Goal: Task Accomplishment & Management: Manage account settings

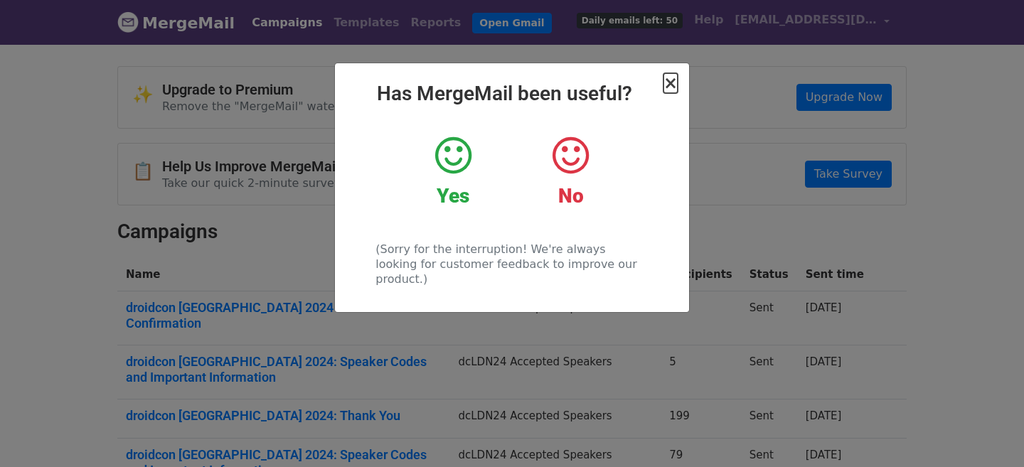
click at [672, 82] on span "×" at bounding box center [670, 83] width 14 height 20
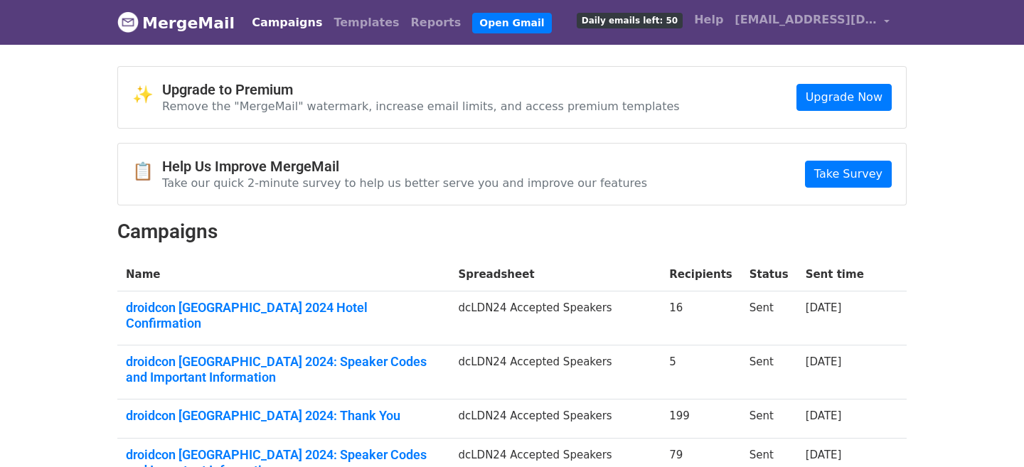
click at [937, 243] on body "MergeMail Campaigns Templates Reports Open Gmail Daily emails left: 50 Help lon…" at bounding box center [512, 436] width 1024 height 872
click at [385, 254] on div "✨ Upgrade to Premium Remove the "MergeMail" watermark, increase email limits, a…" at bounding box center [512, 440] width 810 height 749
click at [341, 26] on link "Templates" at bounding box center [366, 23] width 77 height 28
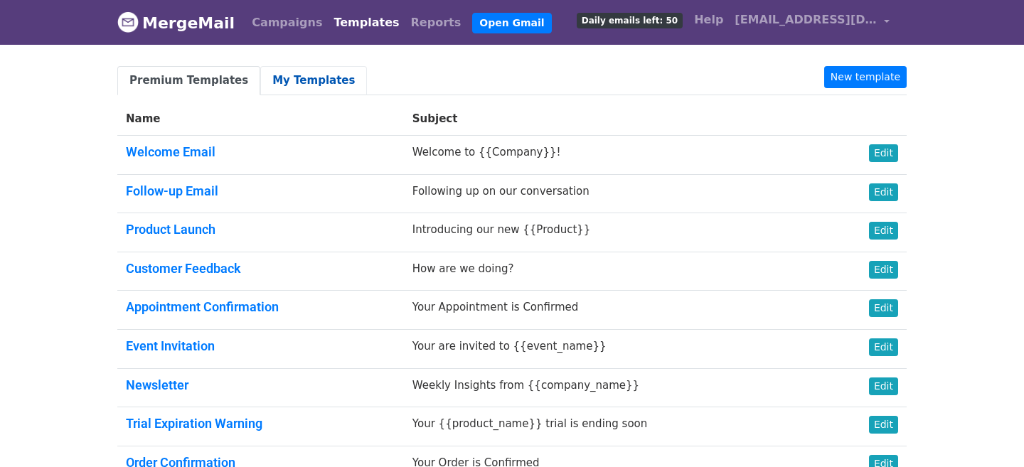
click at [294, 85] on link "My Templates" at bounding box center [313, 80] width 107 height 29
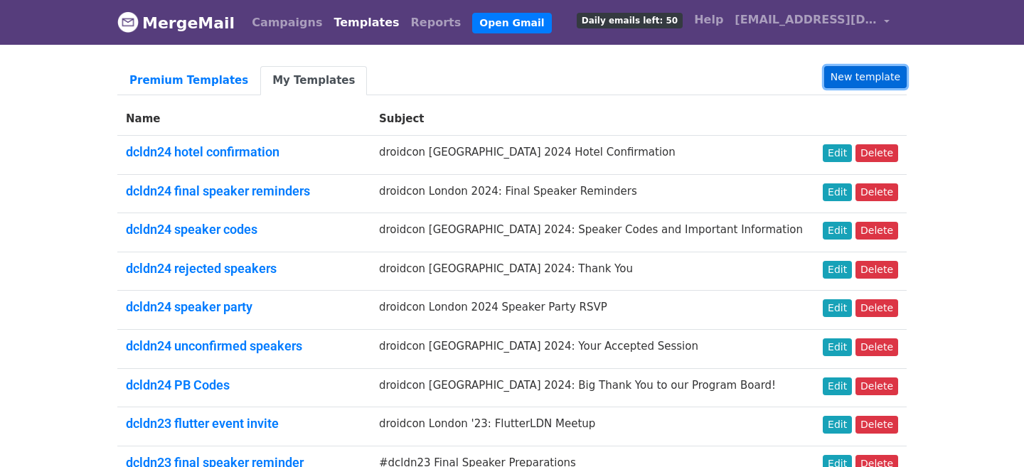
click at [885, 78] on link "New template" at bounding box center [865, 77] width 82 height 22
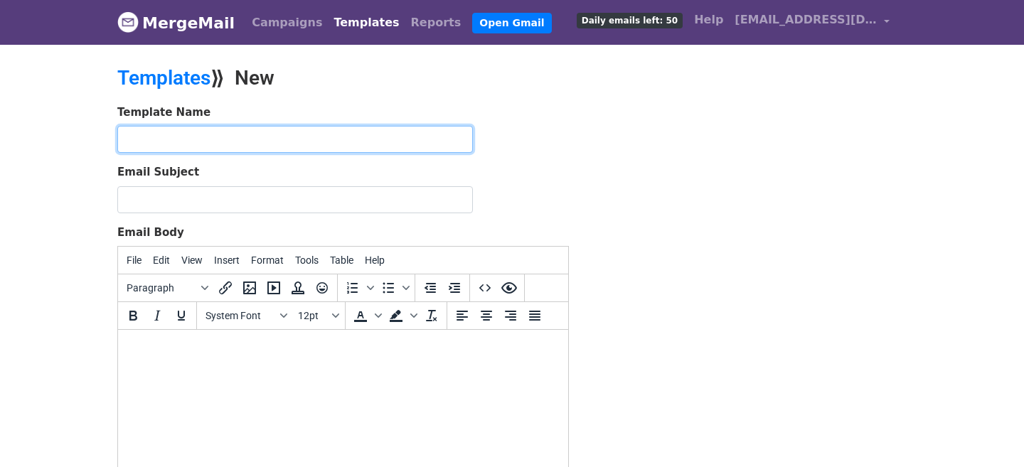
click at [186, 139] on input "text" at bounding box center [294, 139] width 355 height 27
type input "dcldn25 speaker codes"
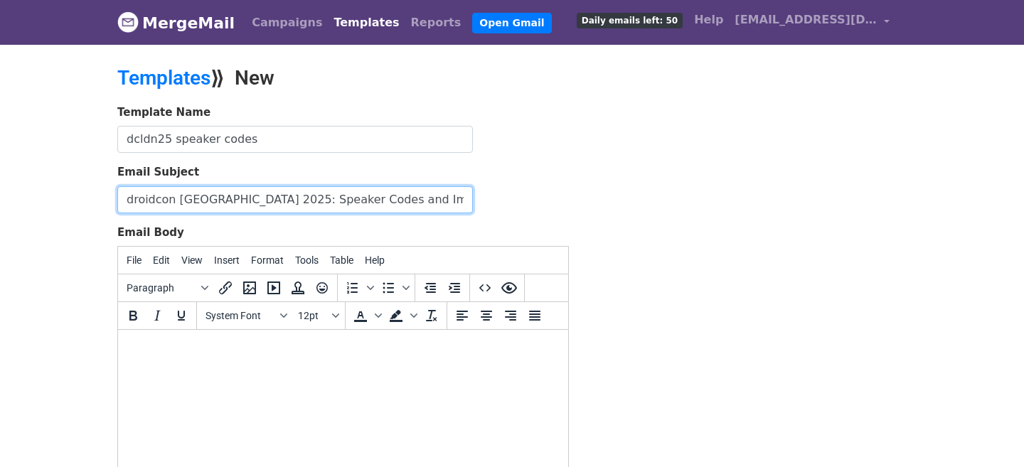
scroll to position [0, 1]
type input "droidcon London 2025: Speaker Codes and Important Information"
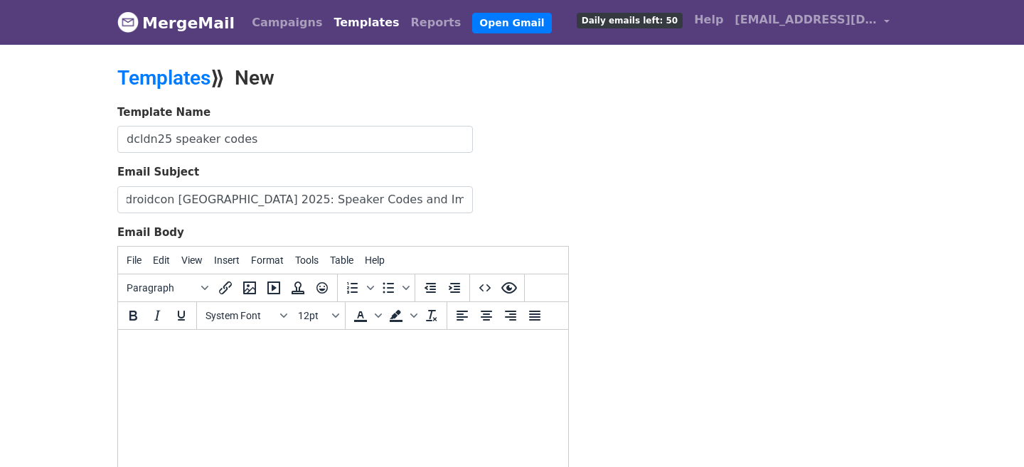
click at [399, 368] on html at bounding box center [343, 349] width 450 height 38
click at [394, 368] on html at bounding box center [343, 349] width 450 height 38
click at [790, 348] on div "Template Name dcldn25 speaker codes Email Subject droidcon London 2025: Speaker…" at bounding box center [512, 354] width 810 height 500
click at [247, 355] on body "To enrich screen reader interactions, please activate Accessibility in Grammarl…" at bounding box center [342, 349] width 427 height 16
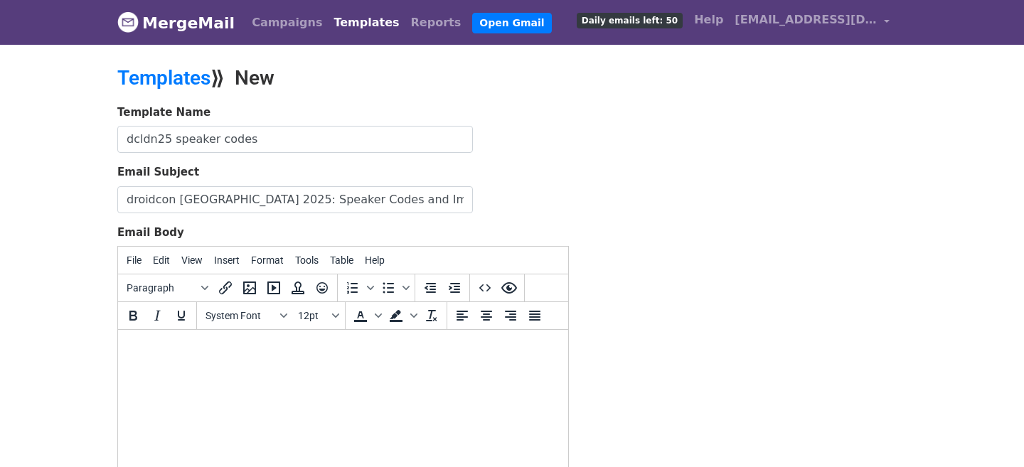
paste body "To enrich screen reader interactions, please activate Accessibility in Grammarl…"
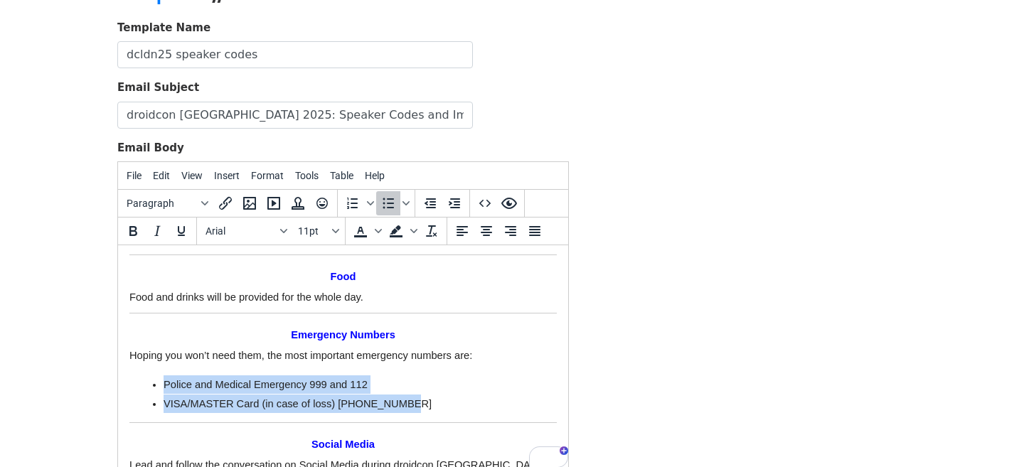
drag, startPoint x: 404, startPoint y: 384, endPoint x: 136, endPoint y: 363, distance: 268.8
click at [136, 375] on ul "Police and Medical Emergency 999 and 112 VISA/MASTER Card (in case of loss) 080…" at bounding box center [342, 394] width 427 height 38
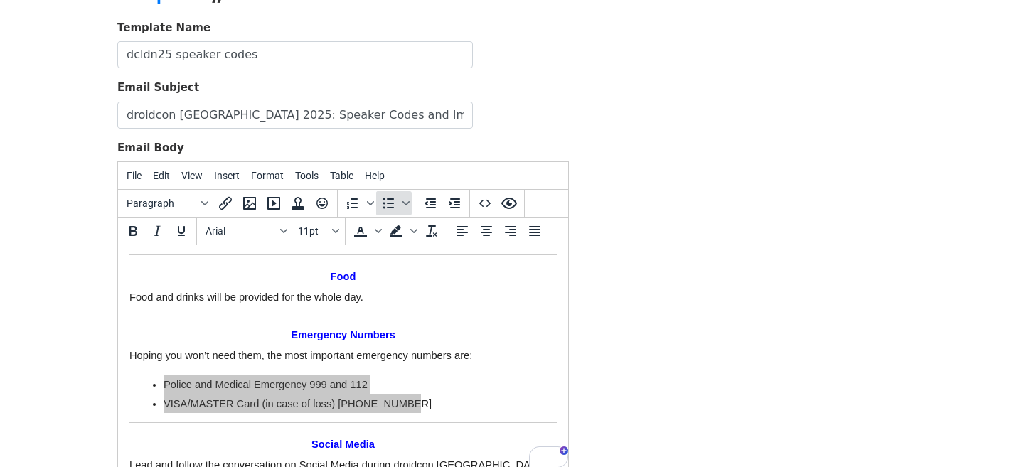
click at [388, 208] on icon "Bullet list" at bounding box center [388, 203] width 17 height 17
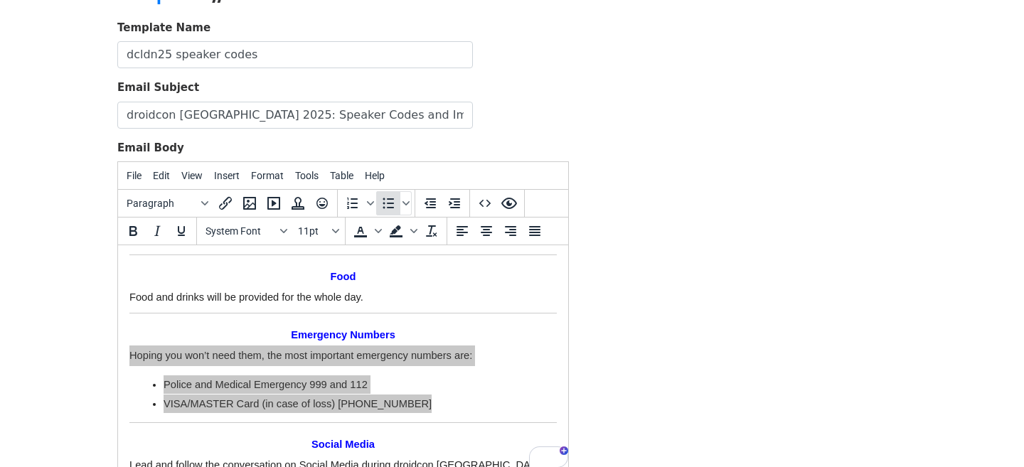
click at [388, 208] on icon "Bullet list" at bounding box center [388, 203] width 17 height 17
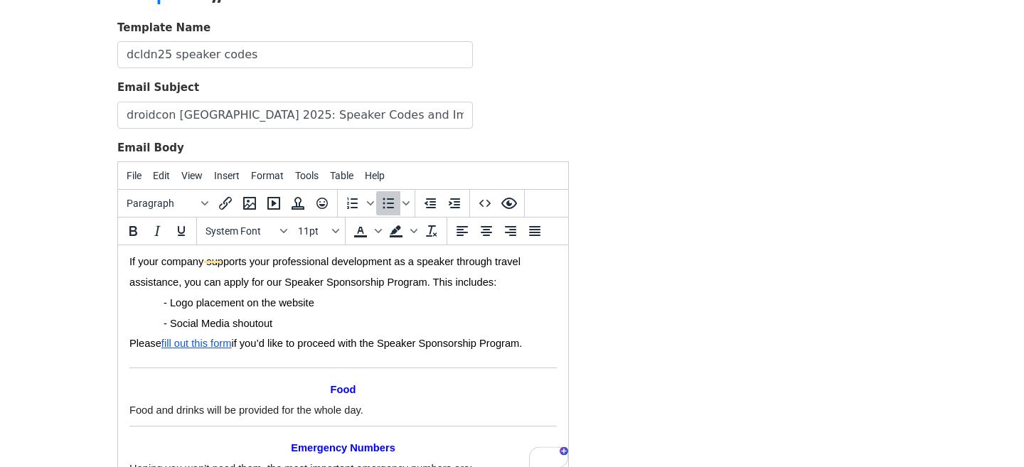
scroll to position [2282, 0]
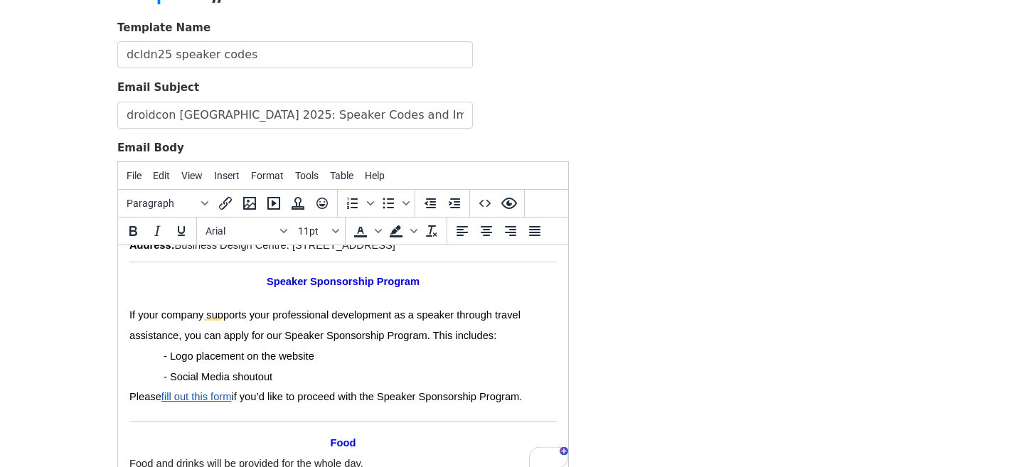
drag, startPoint x: 289, startPoint y: 353, endPoint x: 119, endPoint y: 338, distance: 170.5
click at [388, 198] on icon "Bullet list" at bounding box center [388, 203] width 11 height 11
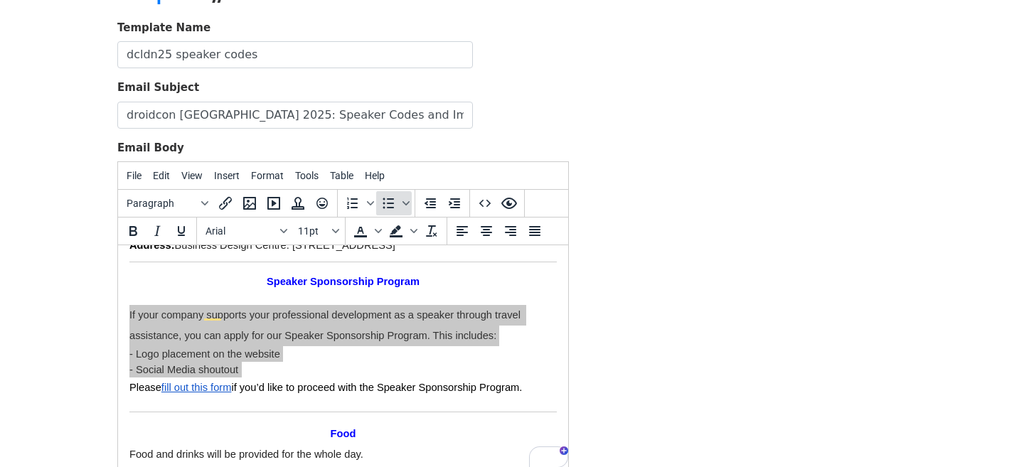
click at [390, 201] on icon "Bullet list" at bounding box center [388, 203] width 17 height 17
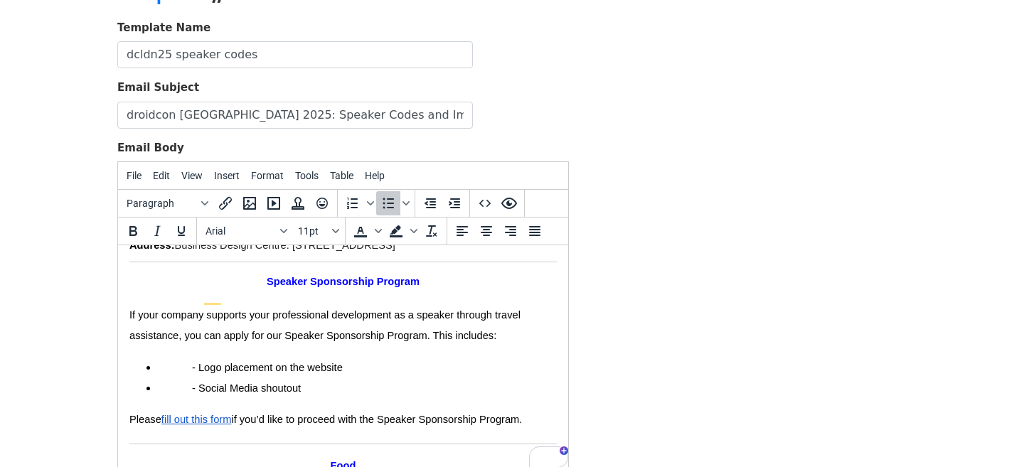
click at [197, 362] on span "- Logo placement on the website" at bounding box center [267, 367] width 151 height 11
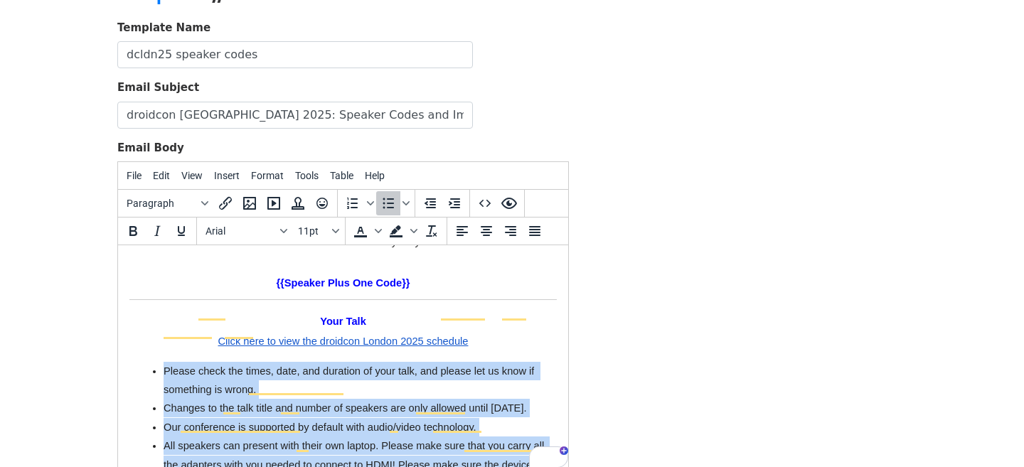
drag, startPoint x: 203, startPoint y: 378, endPoint x: 151, endPoint y: 323, distance: 75.5
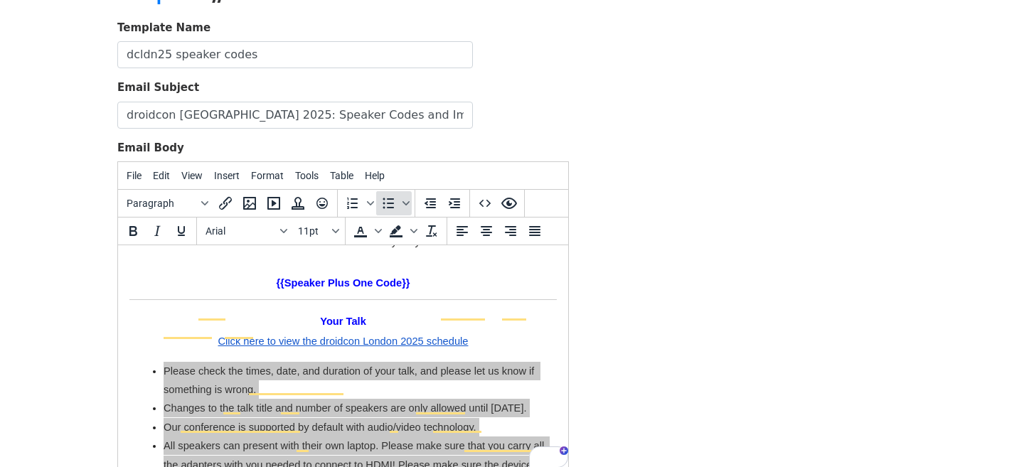
click at [387, 200] on icon "Bullet list" at bounding box center [388, 203] width 17 height 17
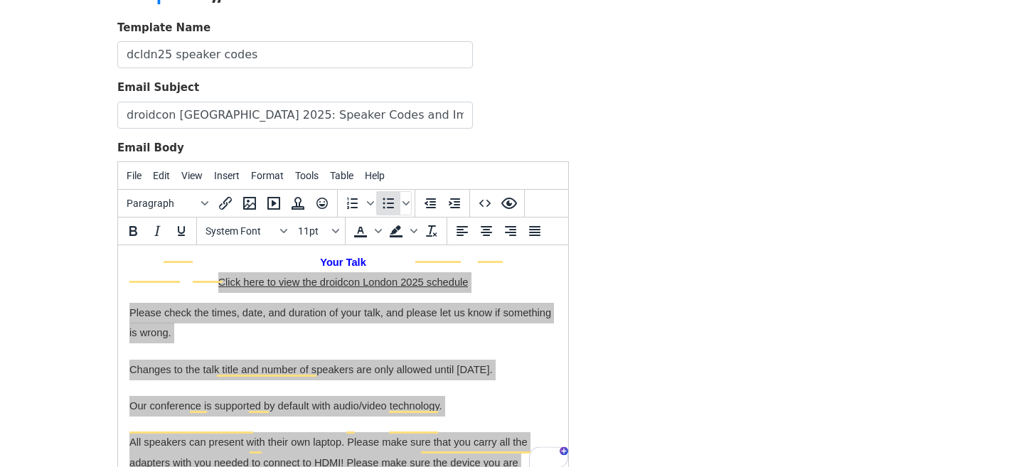
click at [387, 200] on icon "Bullet list" at bounding box center [388, 203] width 17 height 17
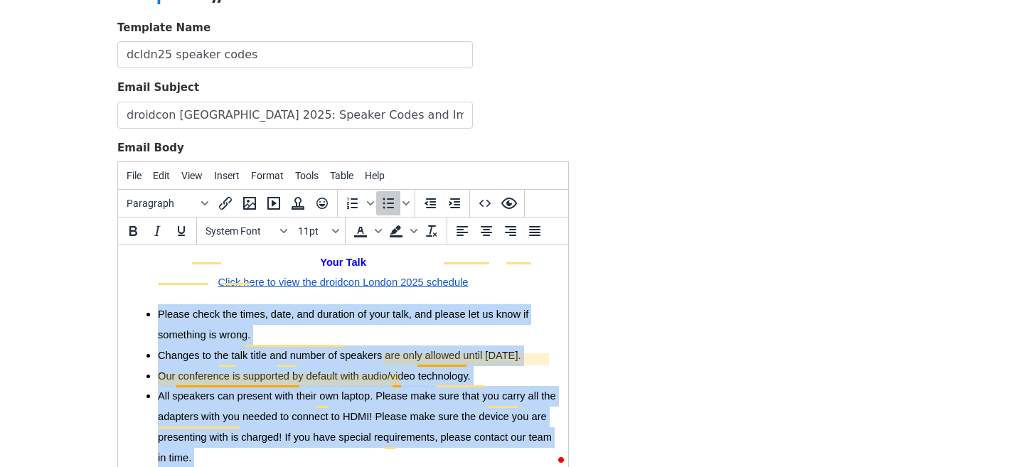
click at [286, 390] on span "All speakers can present with their own laptop. Please make sure that you carry…" at bounding box center [357, 426] width 398 height 73
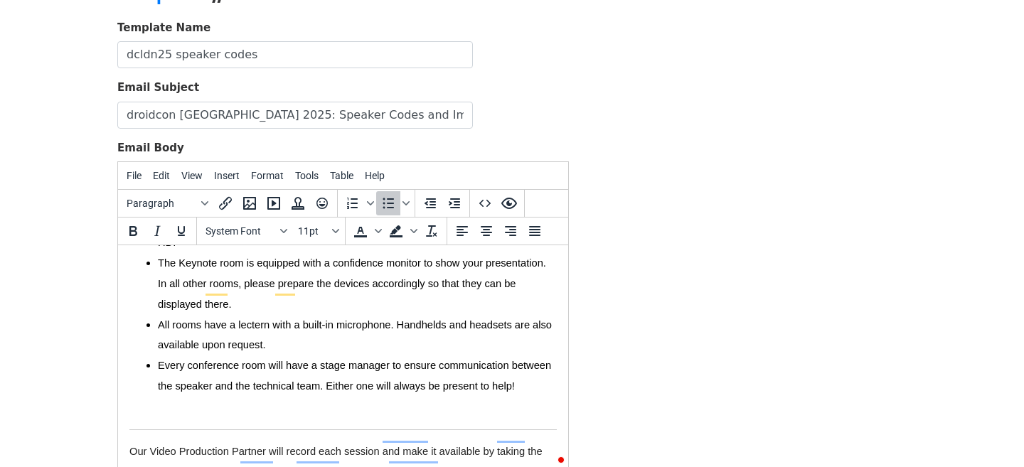
click at [262, 376] on li "Every conference room will have a stage manager to ensure communication between…" at bounding box center [357, 375] width 399 height 41
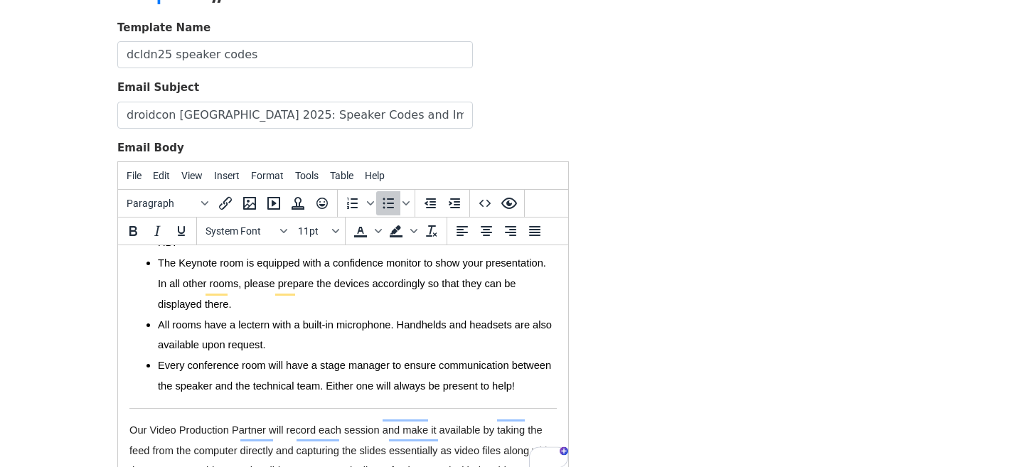
click at [242, 319] on span "All rooms have a lectern with a built-in microphone. Handhelds and headsets are…" at bounding box center [355, 335] width 394 height 32
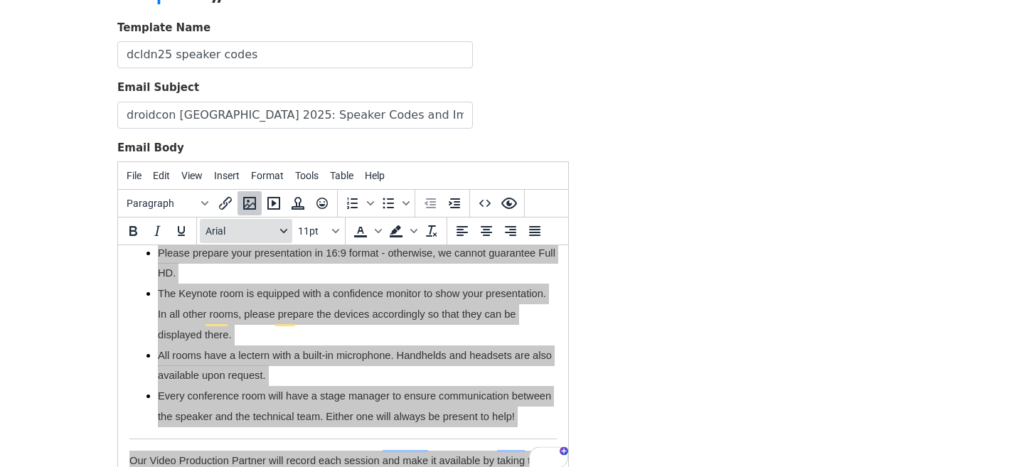
click at [237, 235] on span "Arial" at bounding box center [240, 230] width 70 height 11
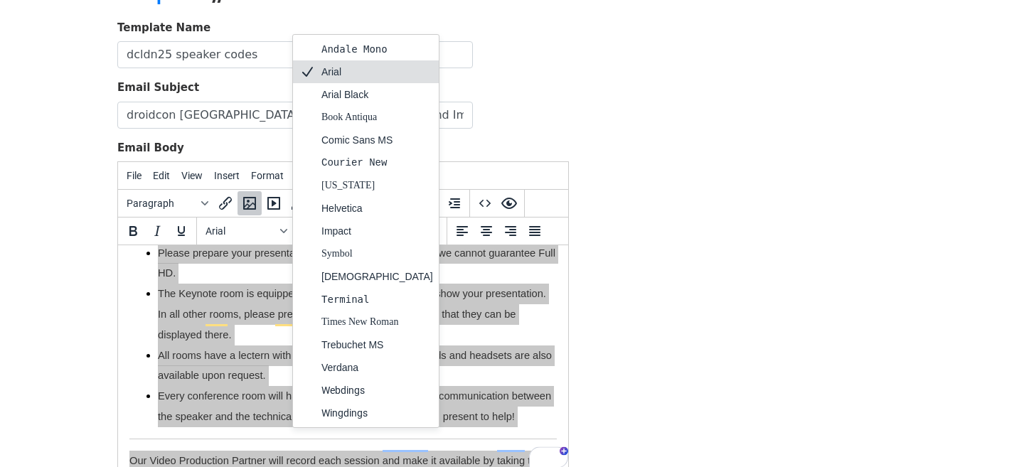
click at [340, 71] on div "Arial" at bounding box center [377, 71] width 112 height 17
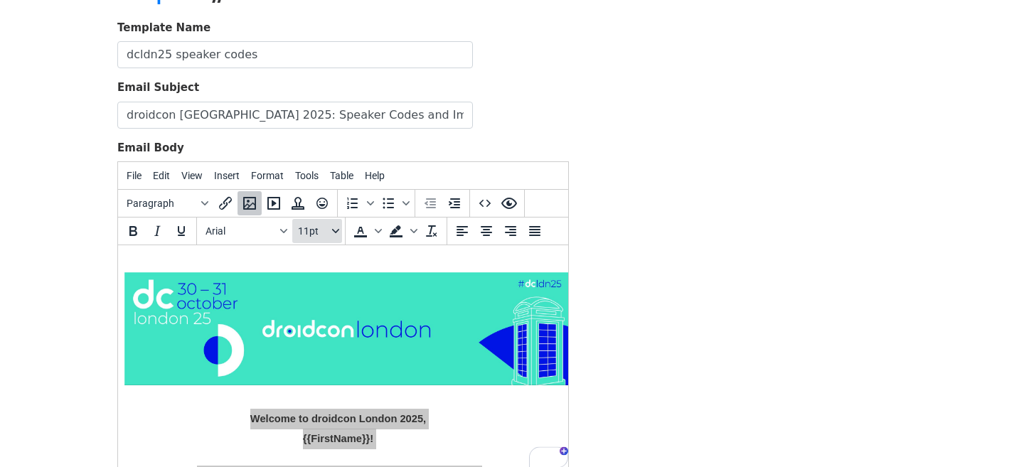
click at [306, 227] on span "11pt" at bounding box center [313, 230] width 31 height 11
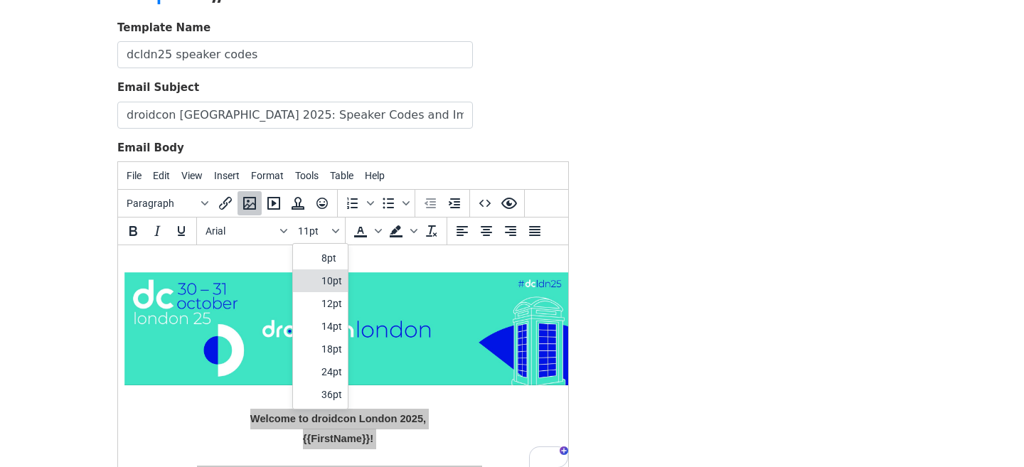
click at [326, 279] on div "10pt" at bounding box center [331, 280] width 21 height 17
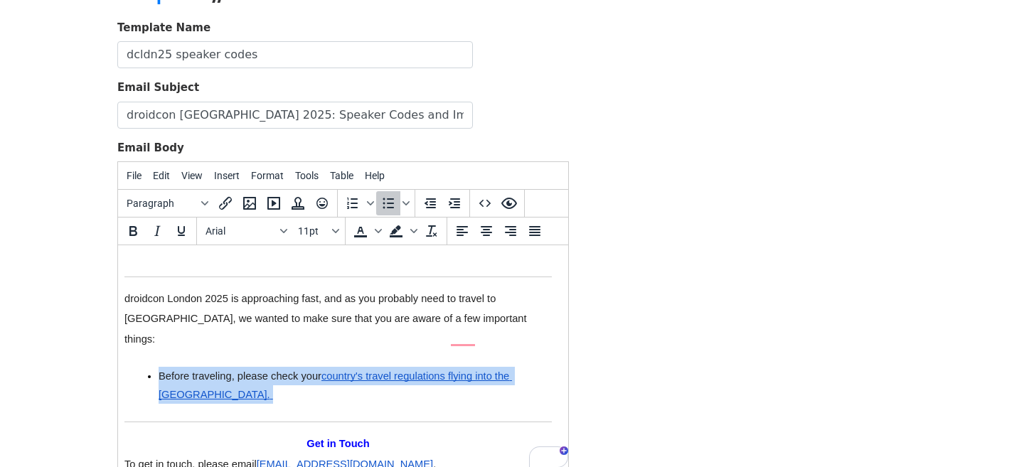
drag, startPoint x: 218, startPoint y: 363, endPoint x: 119, endPoint y: 336, distance: 101.6
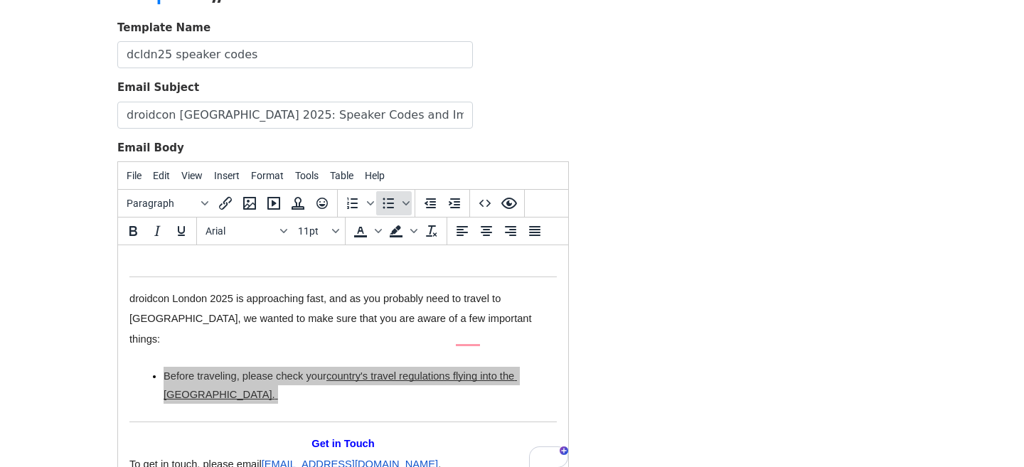
click at [382, 204] on icon "Bullet list" at bounding box center [388, 203] width 17 height 17
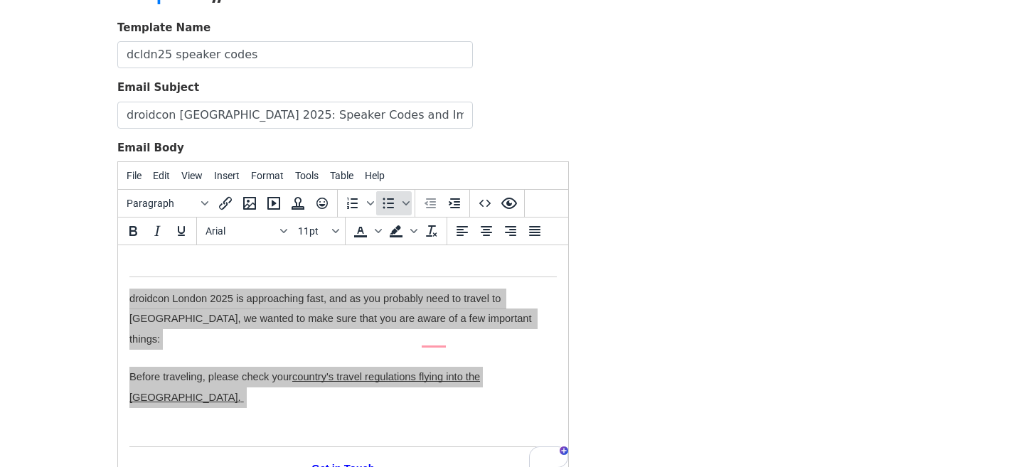
click at [382, 204] on icon "Bullet list" at bounding box center [388, 203] width 17 height 17
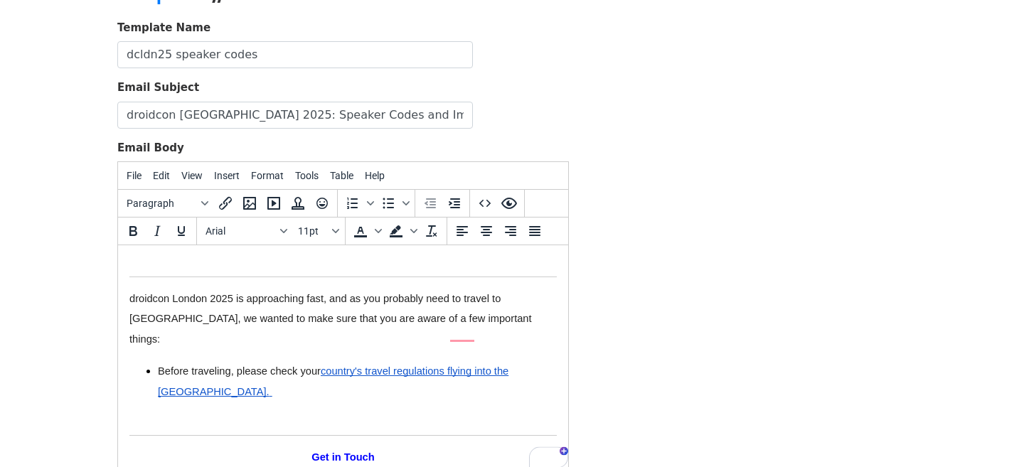
click at [226, 309] on p "droidcon London 2025 is approaching fast, and as you probably need to travel to…" at bounding box center [342, 319] width 427 height 61
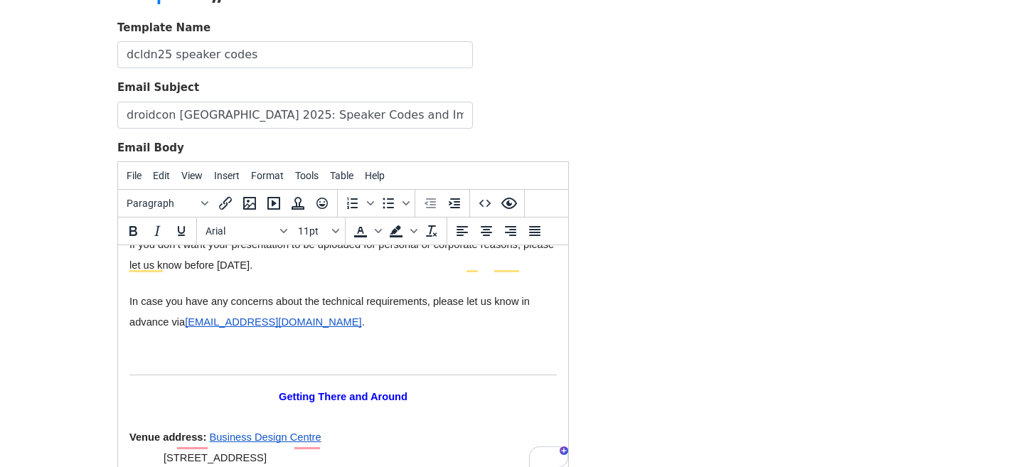
click at [245, 348] on p "To enrich screen reader interactions, please activate Accessibility in Grammarl…" at bounding box center [342, 358] width 427 height 21
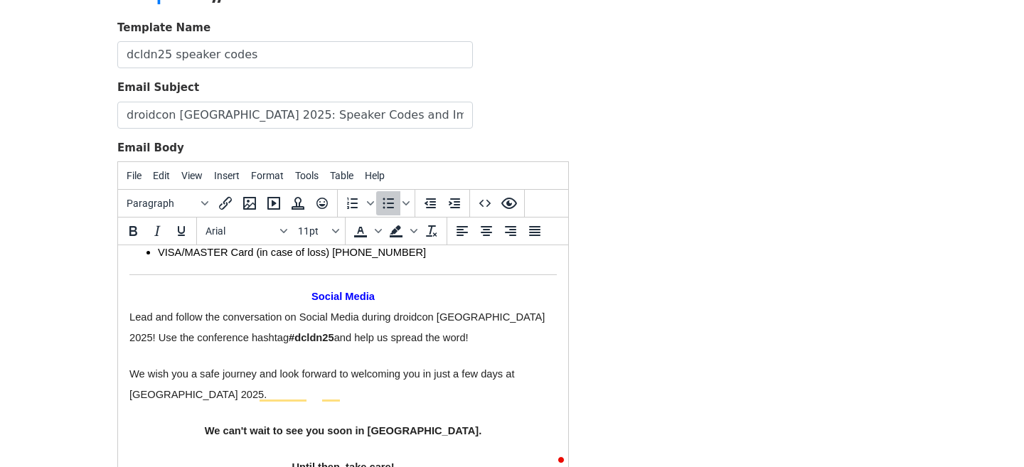
click at [487, 457] on p "Until then, take care!" at bounding box center [342, 467] width 427 height 21
drag, startPoint x: 621, startPoint y: 370, endPoint x: 410, endPoint y: 161, distance: 297.0
click at [621, 370] on div "Template Name dcldn25 speaker codes Email Subject droidcon London 2025: Speaker…" at bounding box center [512, 270] width 810 height 500
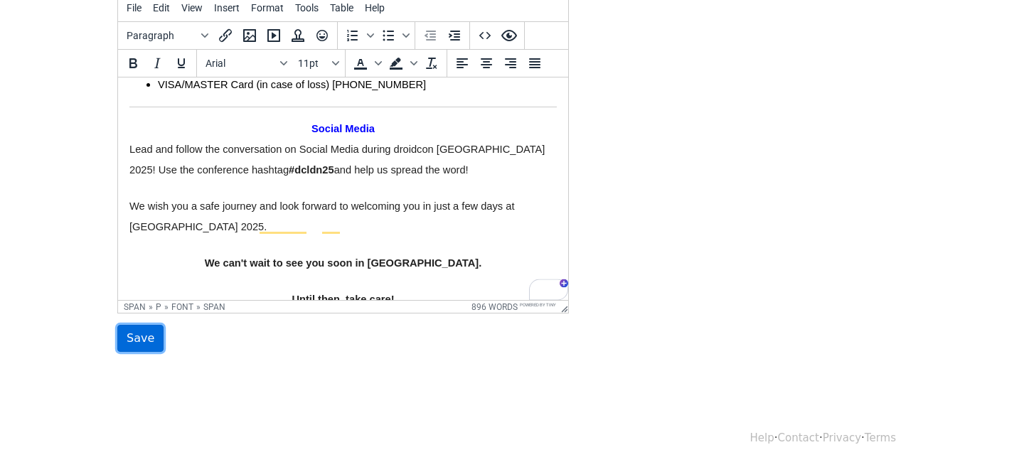
click at [144, 343] on input "Save" at bounding box center [140, 338] width 46 height 27
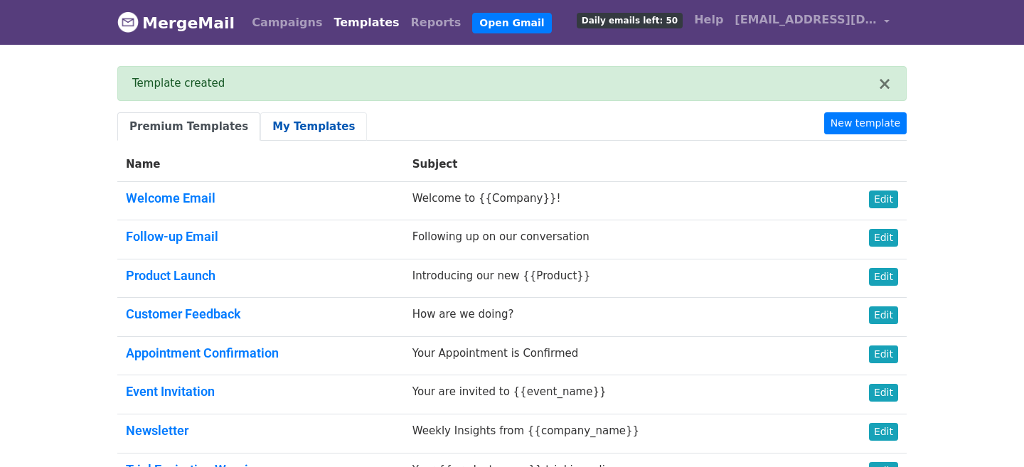
click at [293, 122] on link "My Templates" at bounding box center [313, 126] width 107 height 29
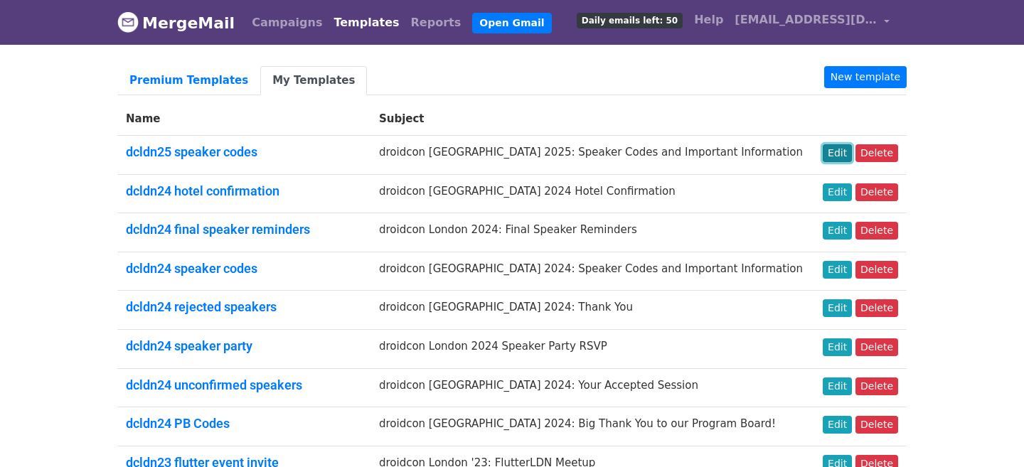
click at [839, 159] on link "Edit" at bounding box center [836, 153] width 29 height 18
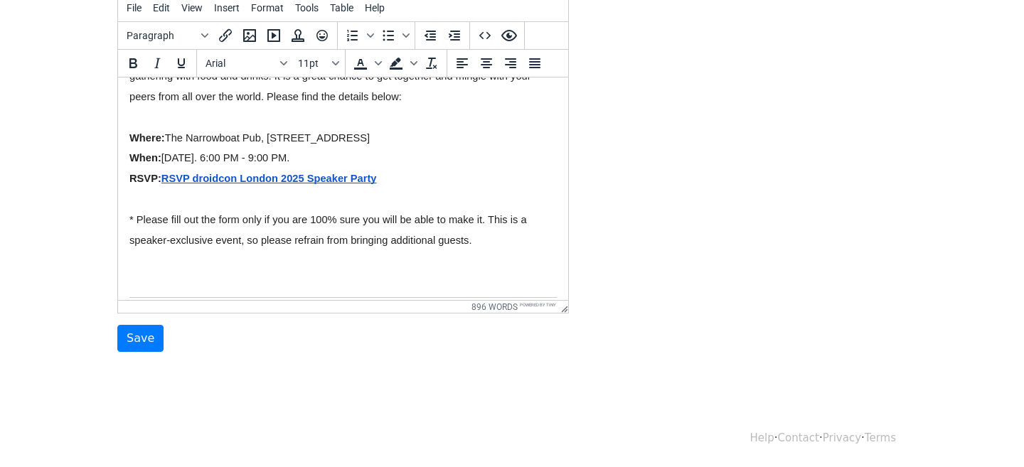
scroll to position [2337, 0]
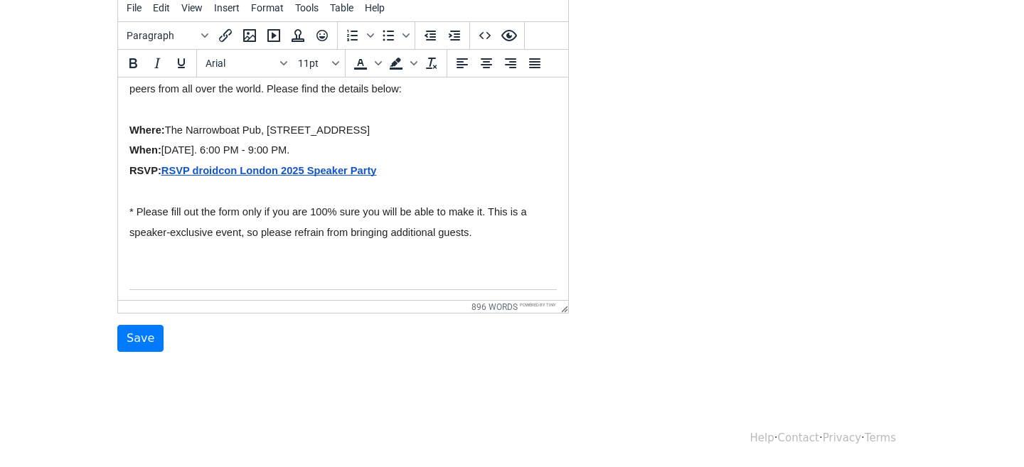
click at [290, 144] on span "[DATE]. 6:00 PM - 9:00 PM." at bounding box center [225, 149] width 129 height 11
click at [422, 213] on span "* Please fill out the form only if you are 100% sure you will be able to make i…" at bounding box center [329, 222] width 400 height 32
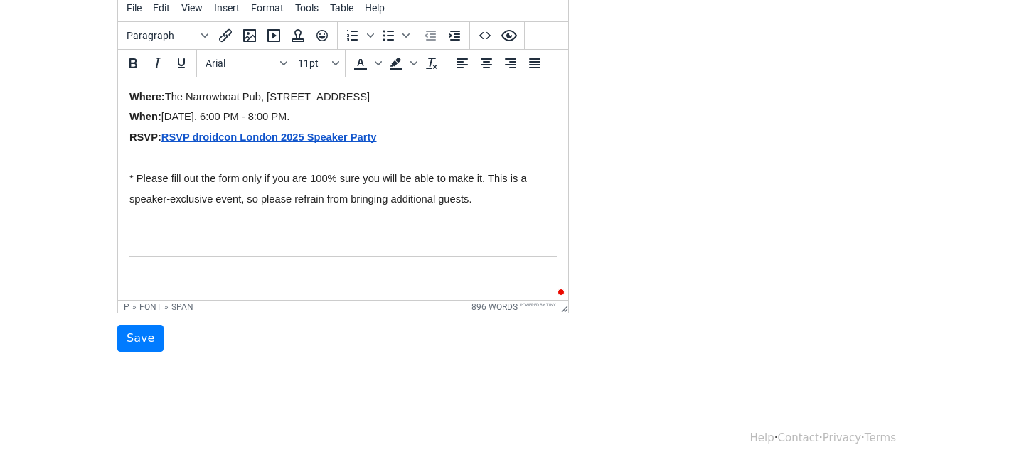
scroll to position [2371, 0]
click at [286, 208] on p "To enrich screen reader interactions, please activate Accessibility in Grammarl…" at bounding box center [342, 218] width 427 height 21
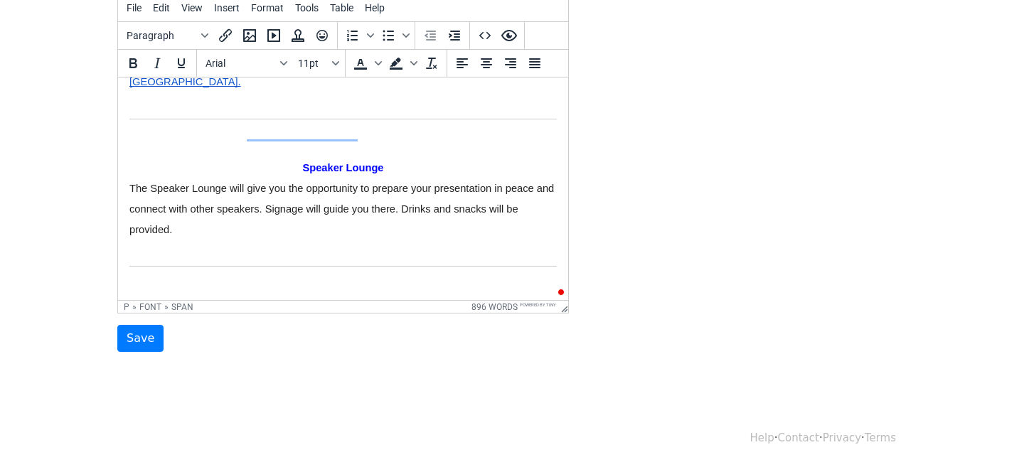
scroll to position [2044, 0]
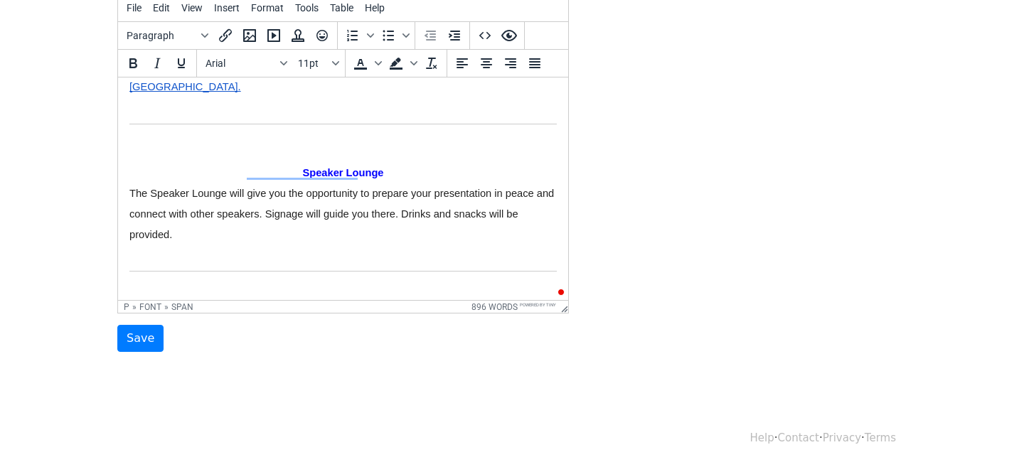
click at [284, 283] on p "To enrich screen reader interactions, please activate Accessibility in Grammarl…" at bounding box center [342, 291] width 427 height 16
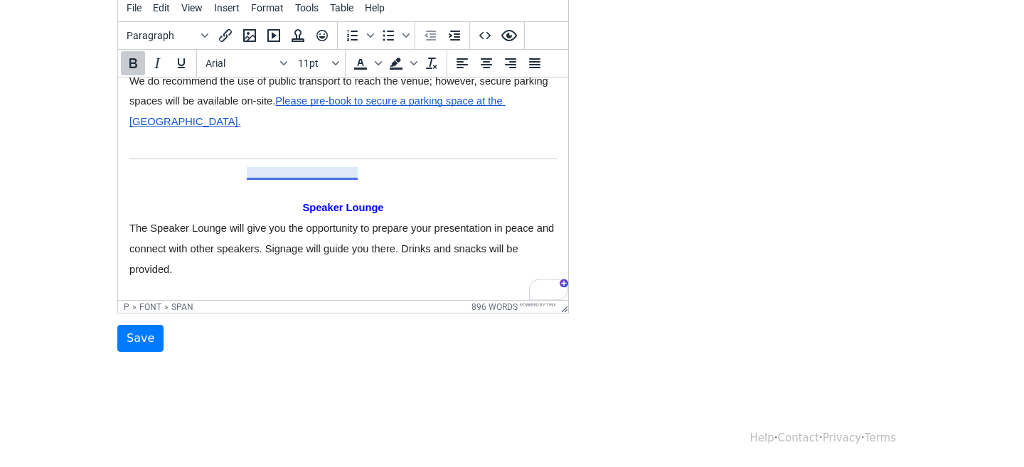
scroll to position [2002, 0]
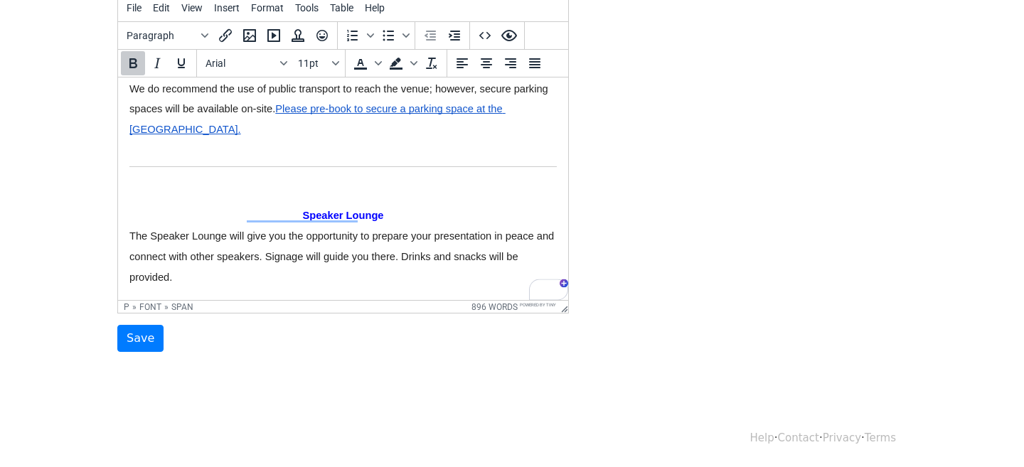
click at [294, 205] on p "Speaker Lounge" at bounding box center [342, 215] width 427 height 21
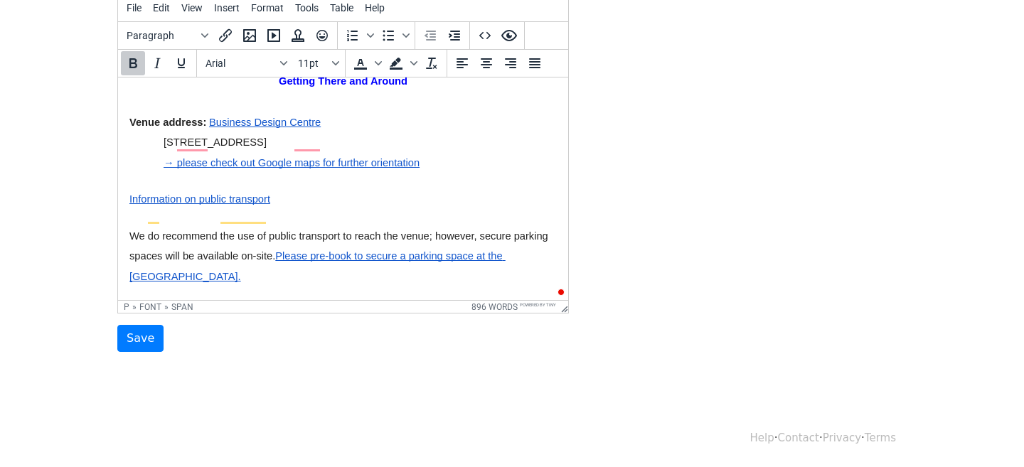
scroll to position [1853, 0]
click at [294, 190] on p "Information on public transport" at bounding box center [342, 200] width 427 height 21
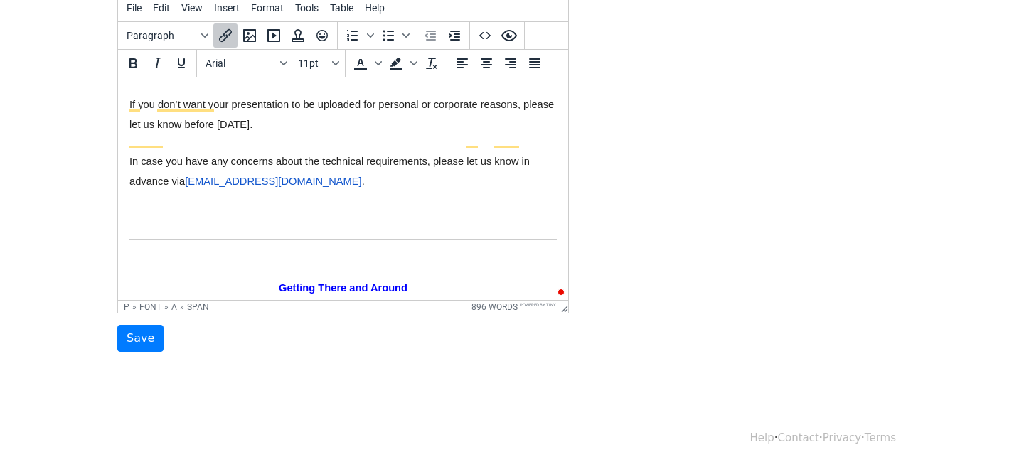
click at [269, 278] on p "Getting There and Around" at bounding box center [342, 288] width 427 height 21
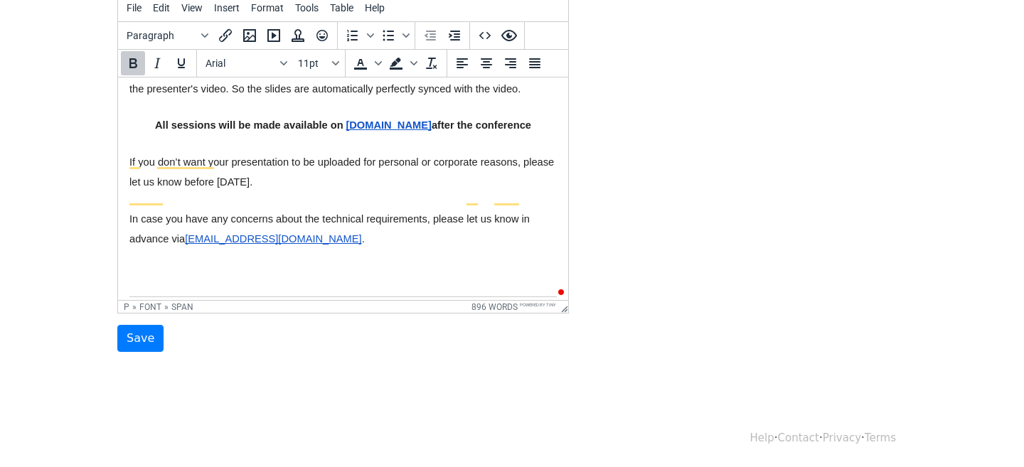
click at [241, 270] on p "To enrich screen reader interactions, please activate Accessibility in Grammarl…" at bounding box center [342, 280] width 427 height 21
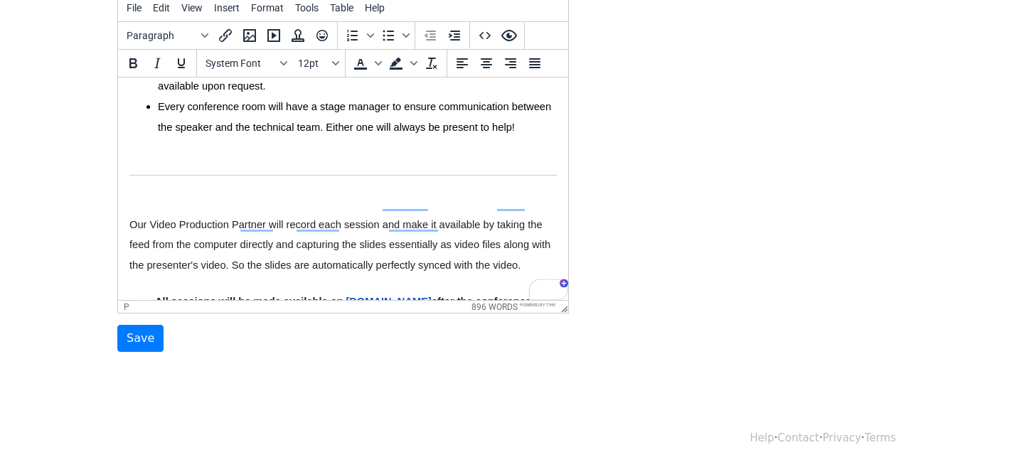
click at [130, 219] on span "Our Video Production Partner will record each session and make it available by …" at bounding box center [341, 245] width 424 height 53
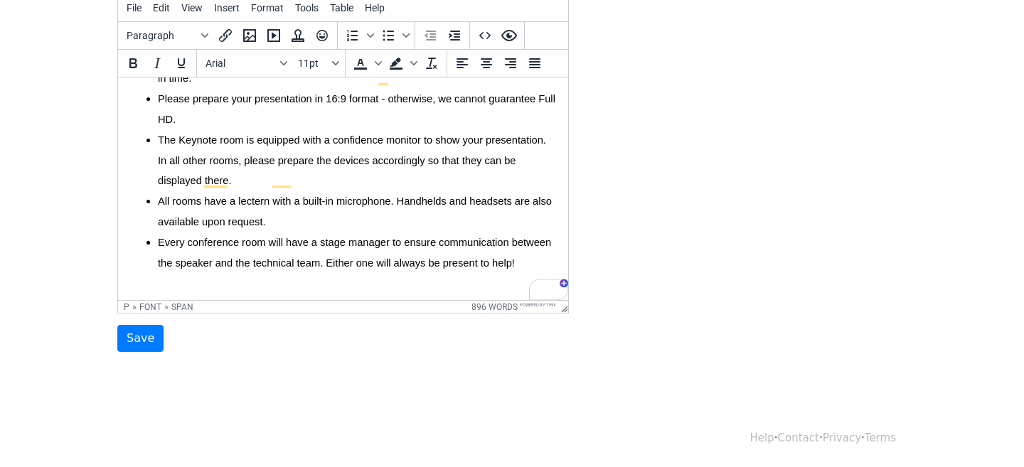
click at [178, 284] on p "To enrich screen reader interactions, please activate Accessibility in Grammarl…" at bounding box center [342, 294] width 427 height 21
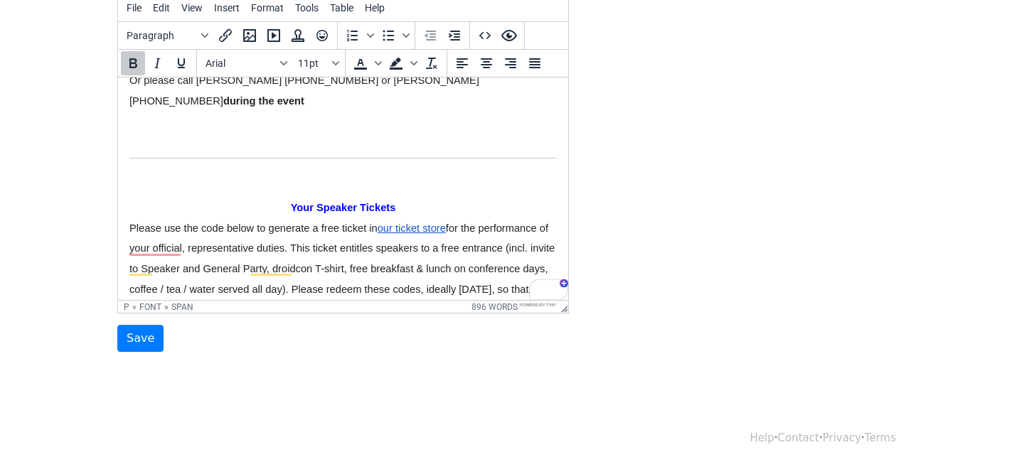
click at [276, 198] on p "Your Speaker Tickets" at bounding box center [342, 208] width 427 height 21
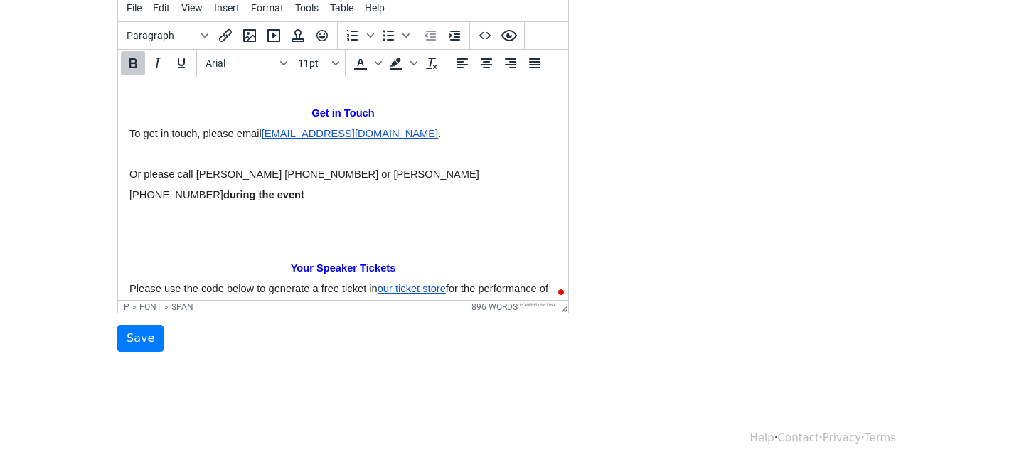
click at [256, 226] on p "To enrich screen reader interactions, please activate Accessibility in Grammarl…" at bounding box center [342, 236] width 427 height 21
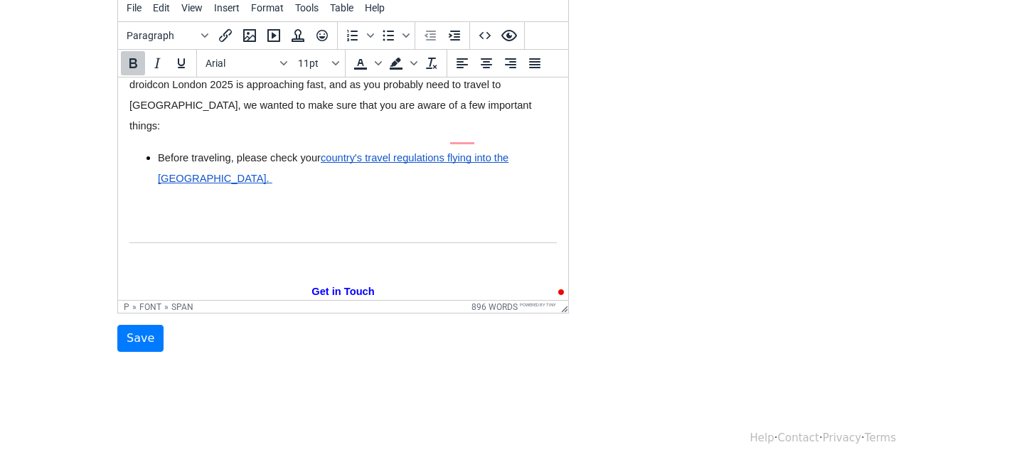
click at [256, 281] on p "Get in Touch" at bounding box center [342, 291] width 427 height 21
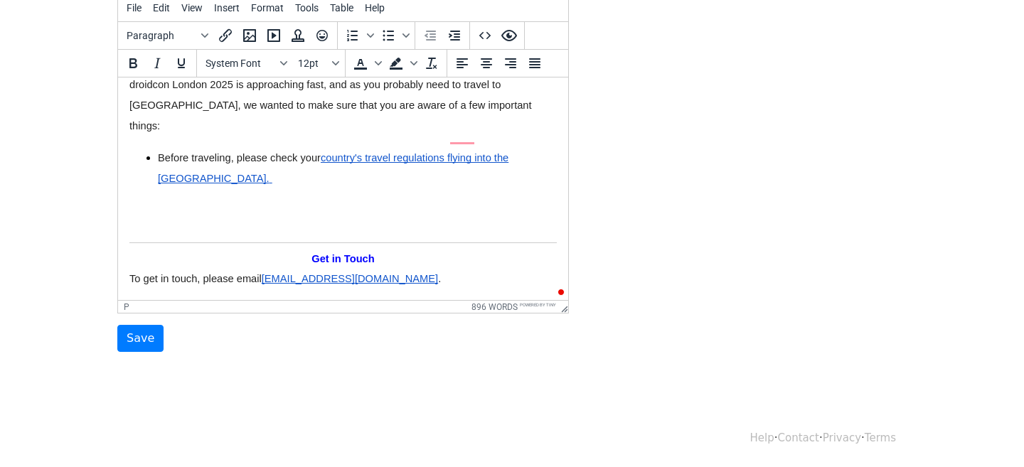
click at [245, 216] on p "To enrich screen reader interactions, please activate Accessibility in Grammarl…" at bounding box center [342, 226] width 427 height 21
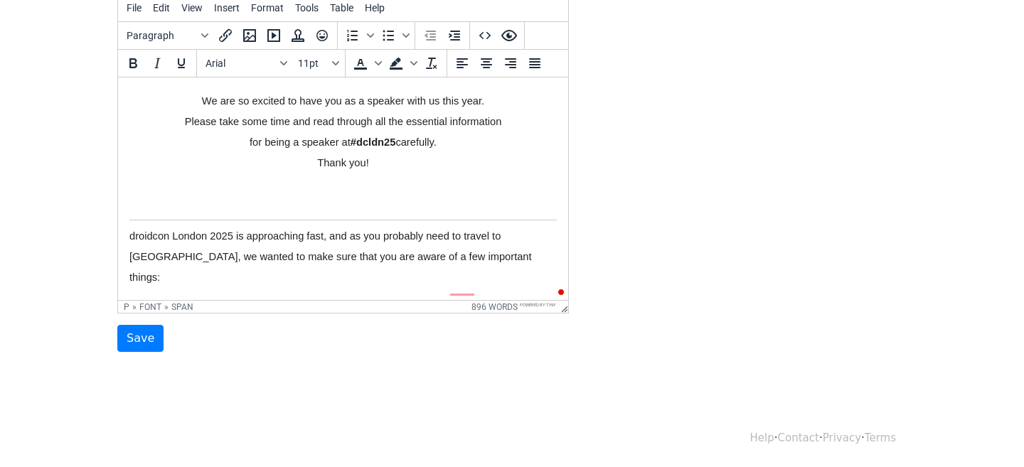
click at [271, 196] on p "To enrich screen reader interactions, please activate Accessibility in Grammarl…" at bounding box center [342, 203] width 427 height 21
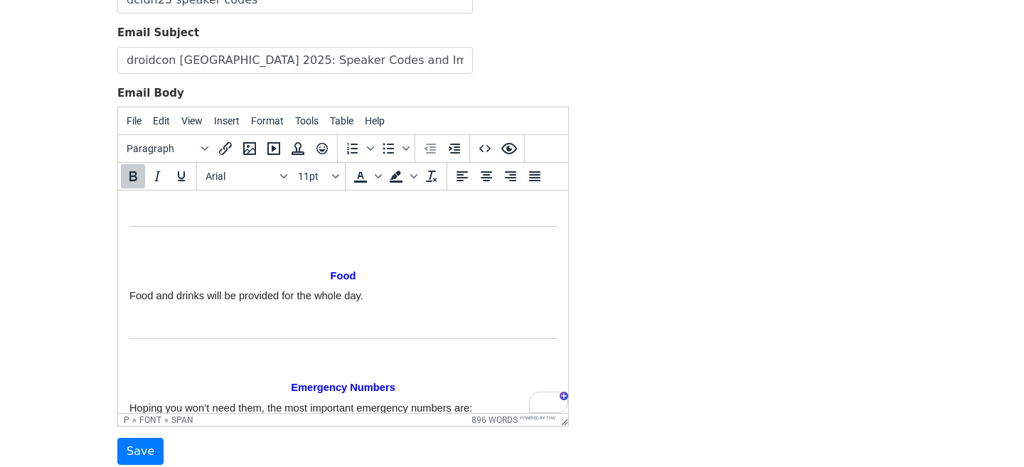
click at [303, 266] on p "Food" at bounding box center [342, 276] width 427 height 21
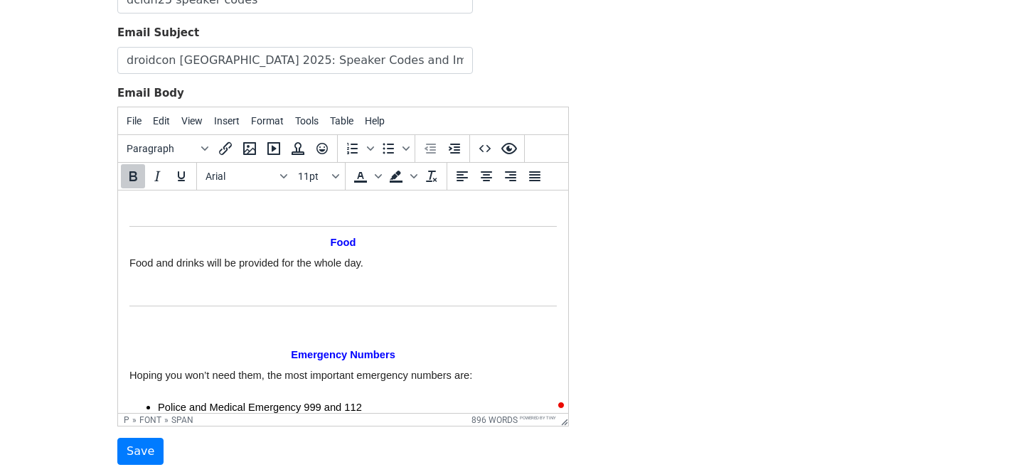
click at [267, 345] on p "Emergency Numbers" at bounding box center [342, 355] width 427 height 21
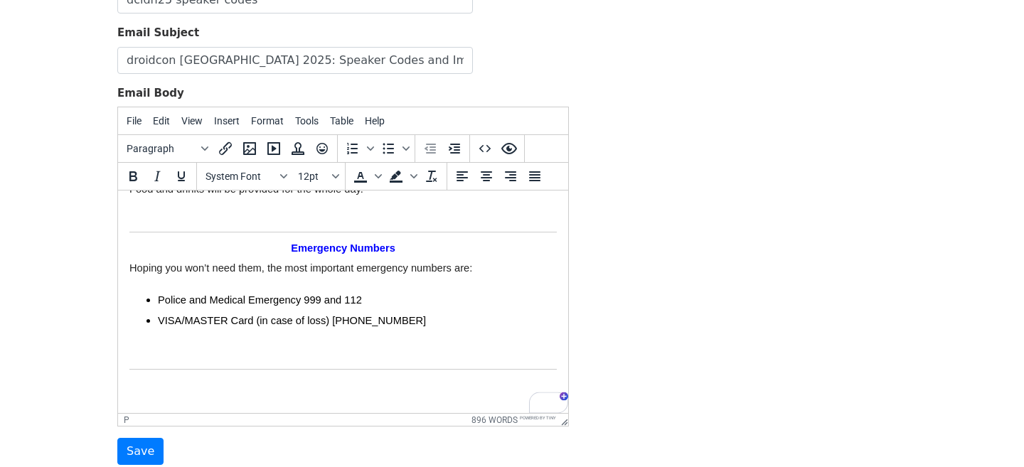
click at [269, 343] on p "To enrich screen reader interactions, please activate Accessibility in Grammarl…" at bounding box center [342, 353] width 427 height 21
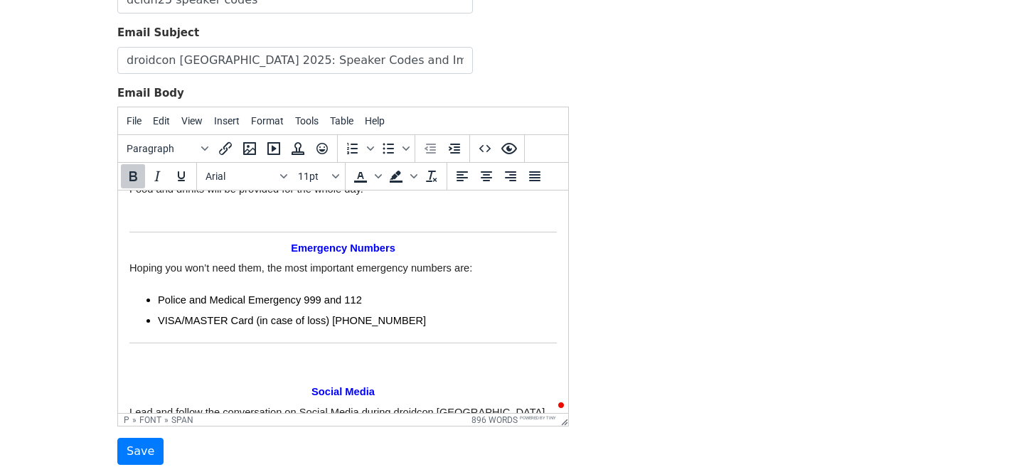
click at [267, 382] on p "Social Media" at bounding box center [342, 392] width 427 height 21
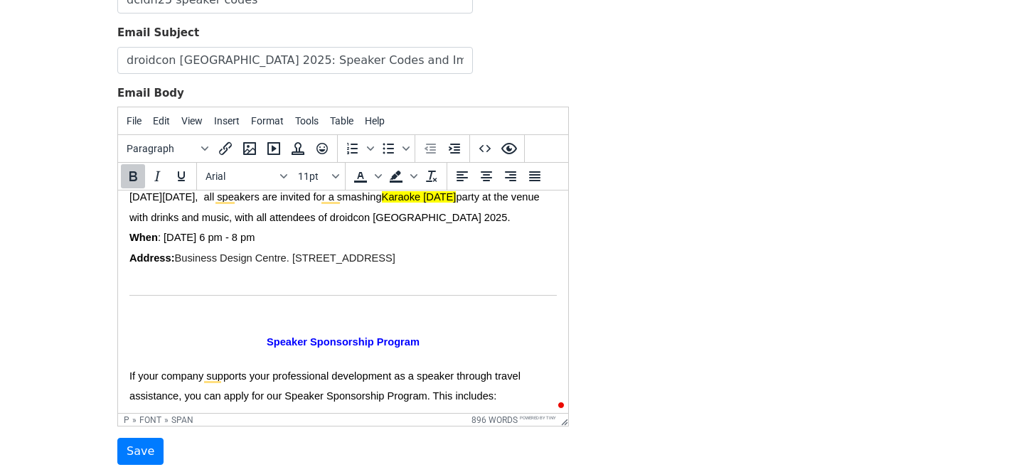
click at [248, 334] on p "Speaker Sponsorship Program" at bounding box center [342, 342] width 427 height 16
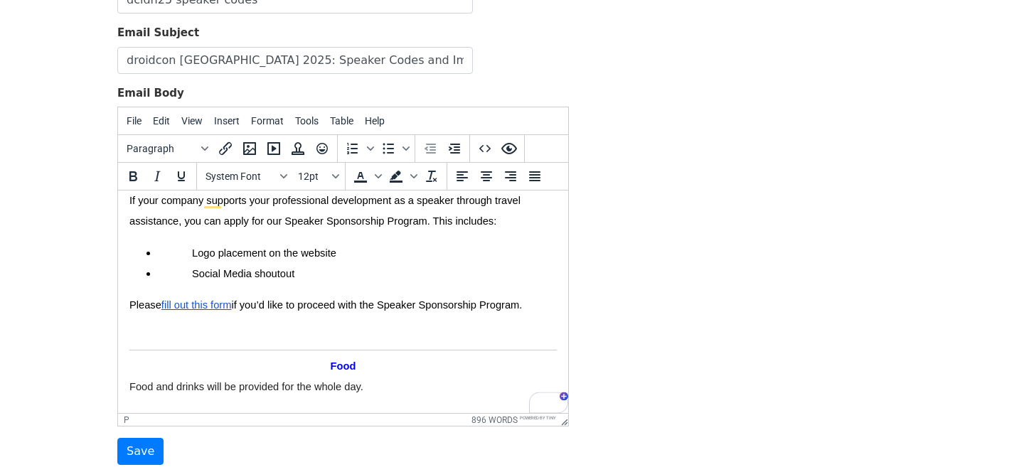
click at [299, 323] on p "To enrich screen reader interactions, please activate Accessibility in Grammarl…" at bounding box center [342, 333] width 427 height 21
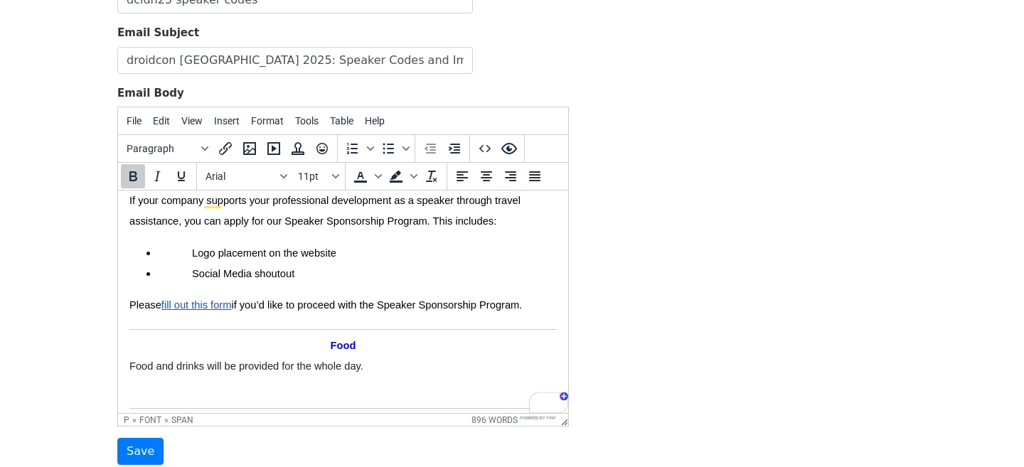
click at [306, 382] on p "To enrich screen reader interactions, please activate Accessibility in Grammarl…" at bounding box center [342, 392] width 427 height 21
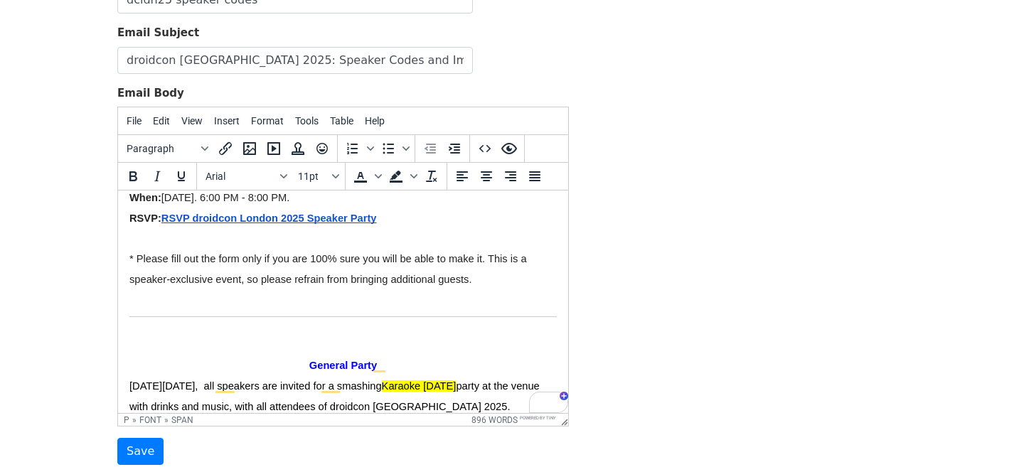
click at [292, 355] on p "General Party" at bounding box center [342, 365] width 427 height 21
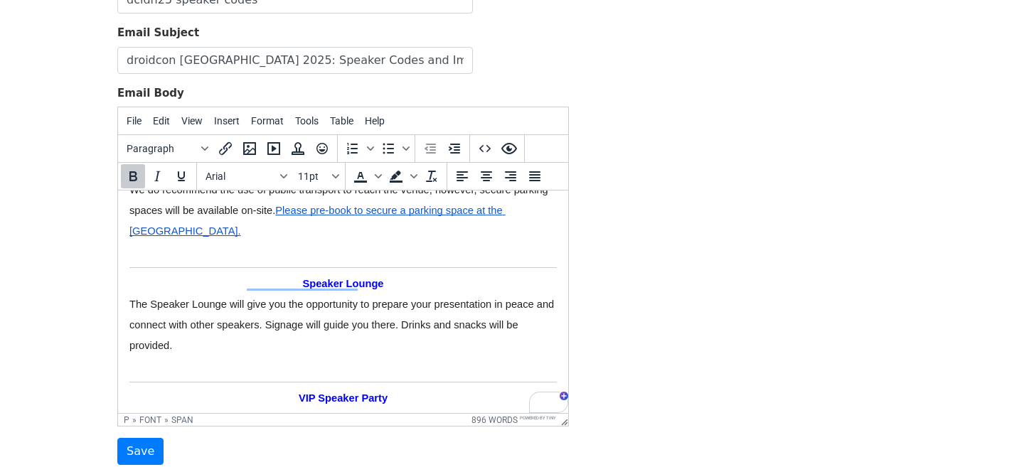
click at [236, 355] on p "To enrich screen reader interactions, please activate Accessibility in Grammarl…" at bounding box center [342, 365] width 427 height 21
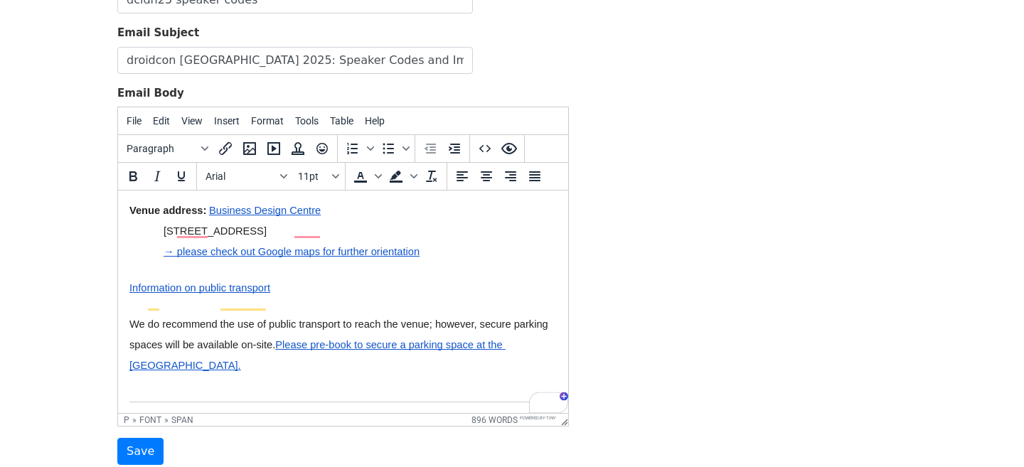
click at [183, 375] on p "To enrich screen reader interactions, please activate Accessibility in Grammarl…" at bounding box center [342, 385] width 427 height 21
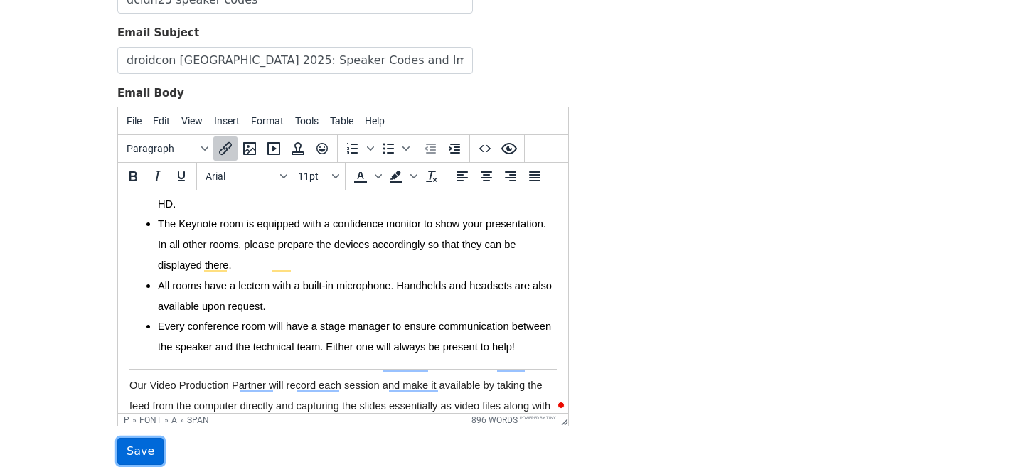
click at [146, 442] on input "Save" at bounding box center [140, 451] width 46 height 27
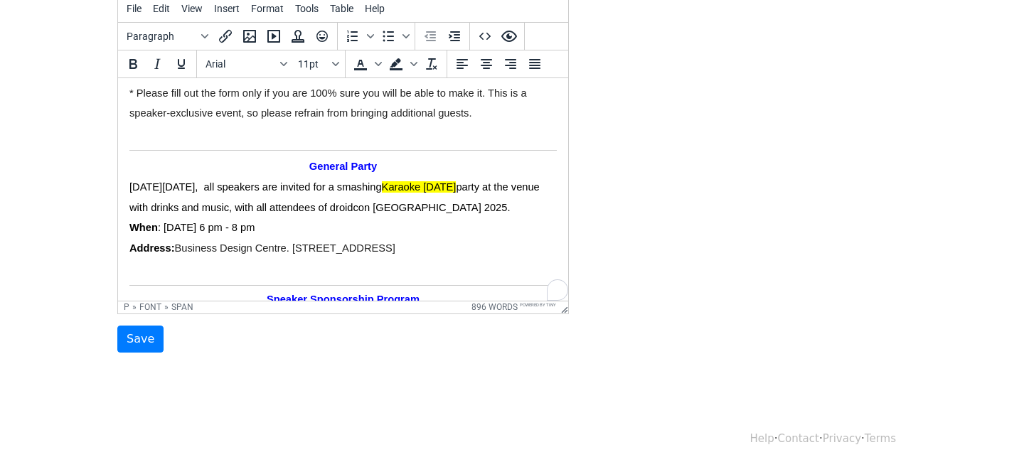
scroll to position [2022, 0]
drag, startPoint x: 477, startPoint y: 163, endPoint x: 450, endPoint y: 162, distance: 27.0
click at [450, 176] on p "[DATE][DATE], all speakers are invited for a smashing Karaoke [DATE] party at t…" at bounding box center [342, 196] width 427 height 41
click at [367, 189] on span "party at the venue with drinks and music, with all attendees of droidcon [GEOGR…" at bounding box center [342, 197] width 426 height 32
click at [456, 217] on p "When : Thursday, October 30th, 6 pm - 8 pm" at bounding box center [342, 227] width 427 height 21
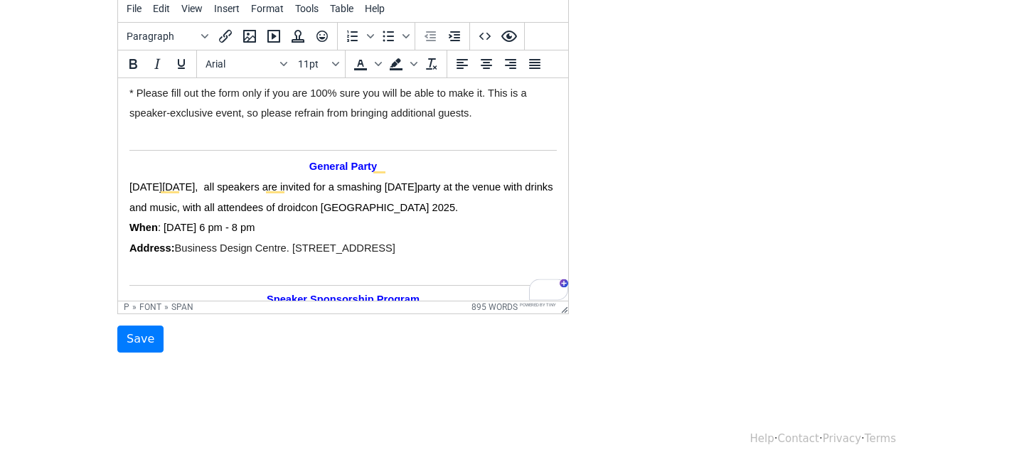
click at [427, 183] on span "party at the venue with drinks and music, with all attendees of droidcon [GEOGR…" at bounding box center [342, 197] width 426 height 32
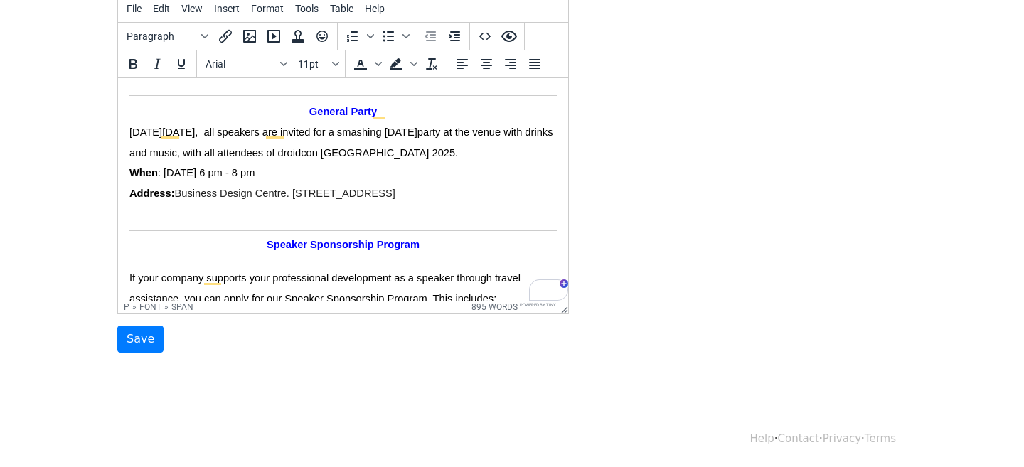
scroll to position [2075, 0]
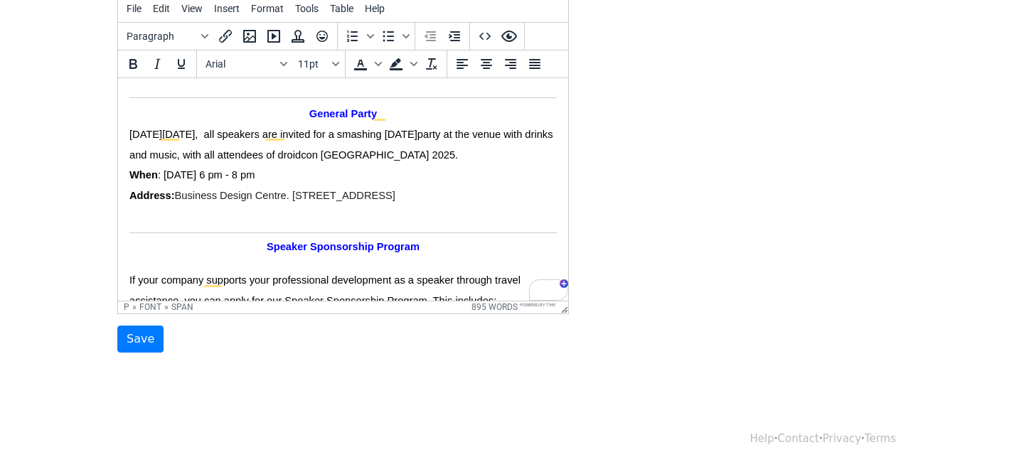
click at [323, 189] on span "Business Design Centre. [STREET_ADDRESS]" at bounding box center [285, 194] width 220 height 11
click at [299, 189] on span "Business Design Centre. [STREET_ADDRESS]" at bounding box center [285, 194] width 220 height 11
click at [436, 164] on p "When : Thursday, October 30th, 6 pm - 8 pm" at bounding box center [342, 174] width 427 height 21
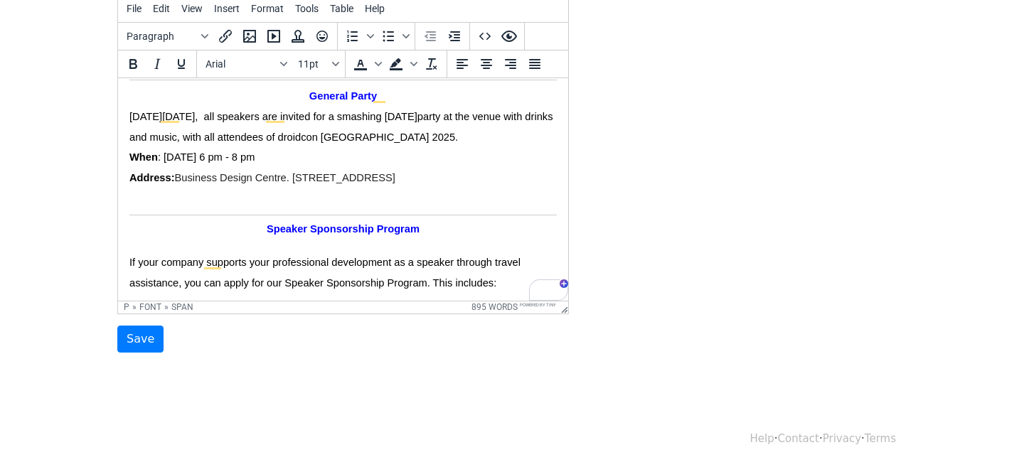
scroll to position [0, 0]
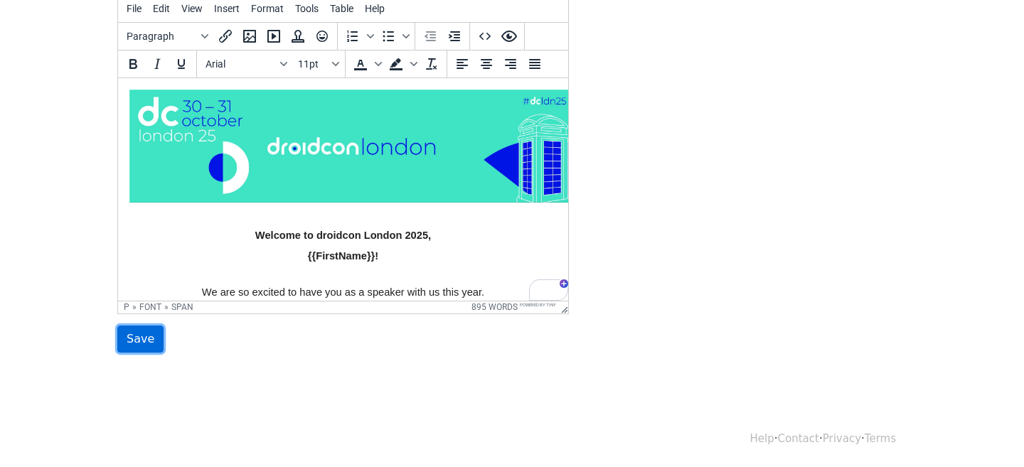
click at [136, 335] on input "Save" at bounding box center [140, 339] width 46 height 27
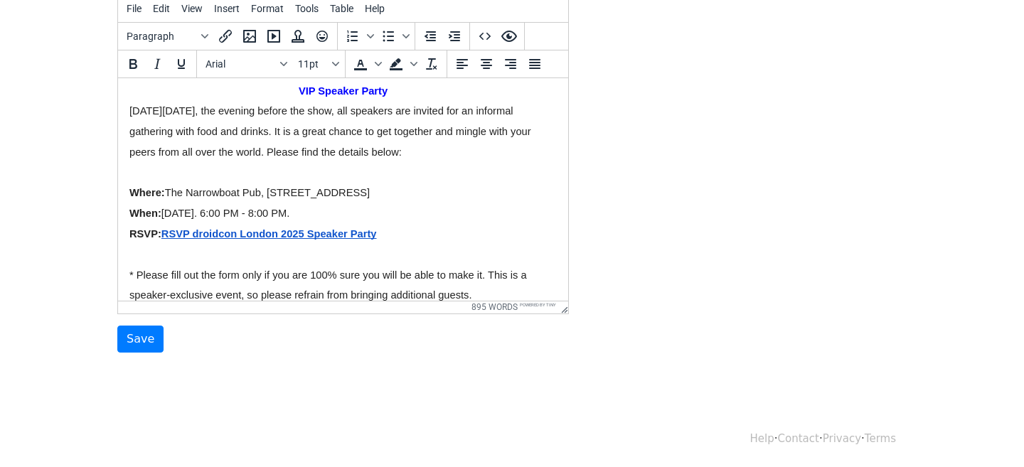
scroll to position [1815, 0]
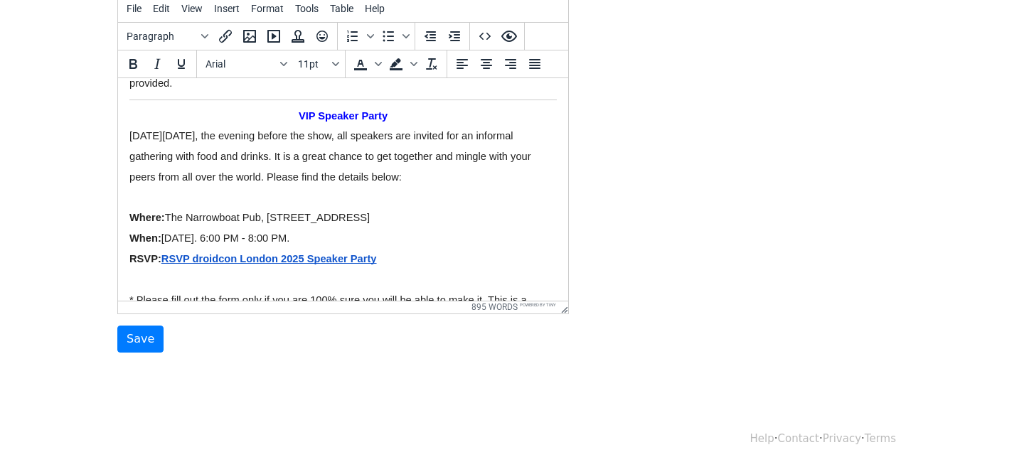
click at [731, 232] on div "Template Name dcldn25 speaker codes Email Subject droidcon [GEOGRAPHIC_DATA] 20…" at bounding box center [512, 102] width 810 height 500
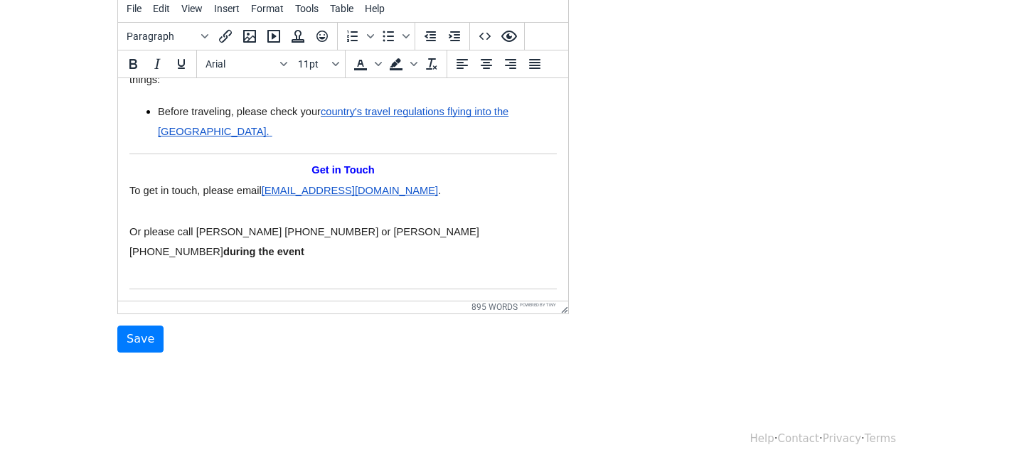
scroll to position [0, 0]
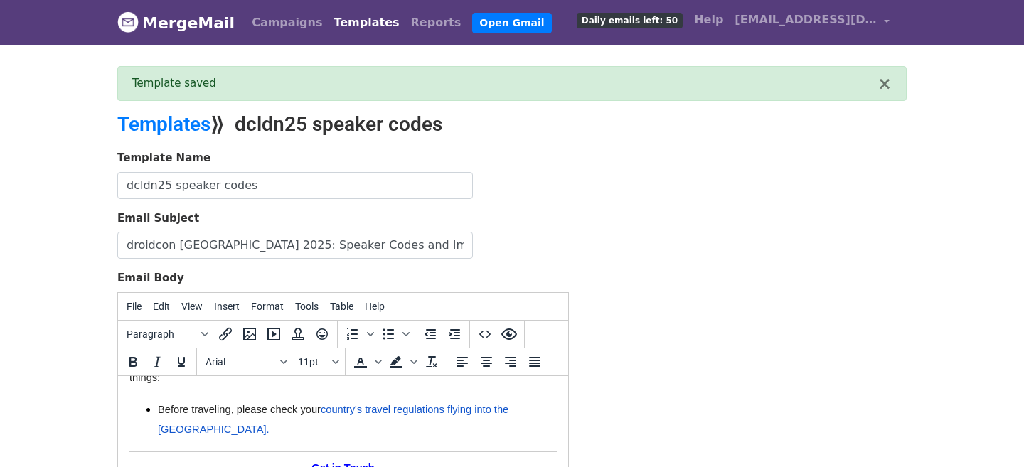
click at [190, 32] on link "MergeMail" at bounding box center [175, 23] width 117 height 30
click at [680, 8] on link "Daily emails left: 50" at bounding box center [629, 20] width 117 height 28
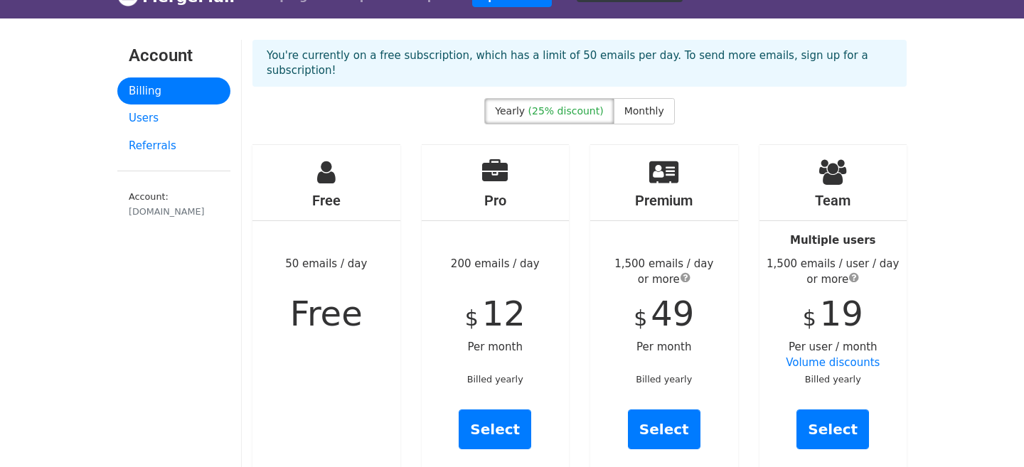
scroll to position [28, 0]
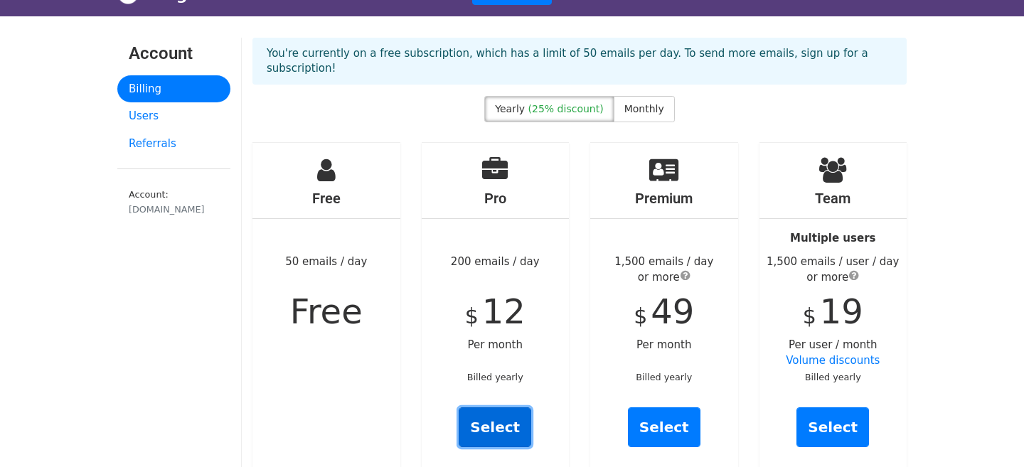
click at [499, 407] on link "Select" at bounding box center [494, 427] width 73 height 40
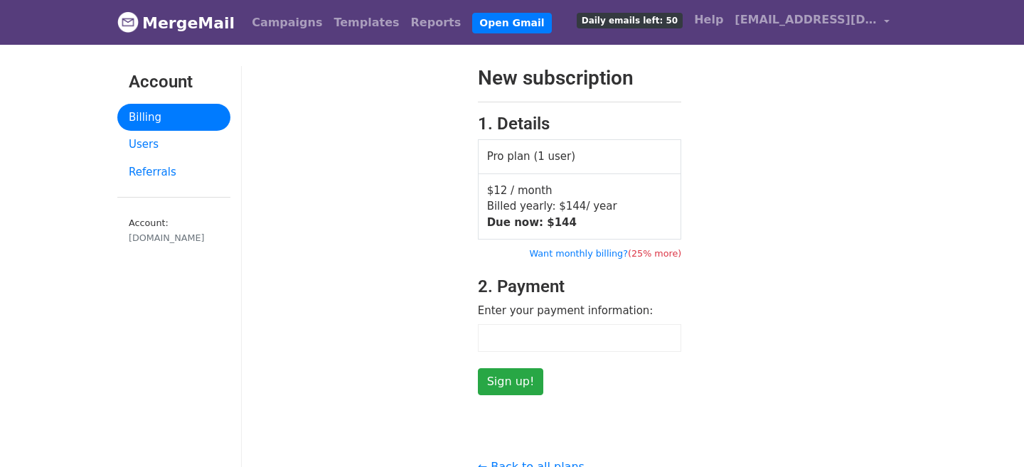
click at [591, 387] on form "New subscription 1. Details Pro plan (1 user) $12 / month Billed yearly: $ 144 …" at bounding box center [580, 230] width 204 height 329
click at [516, 383] on input "Sign up!" at bounding box center [511, 381] width 66 height 27
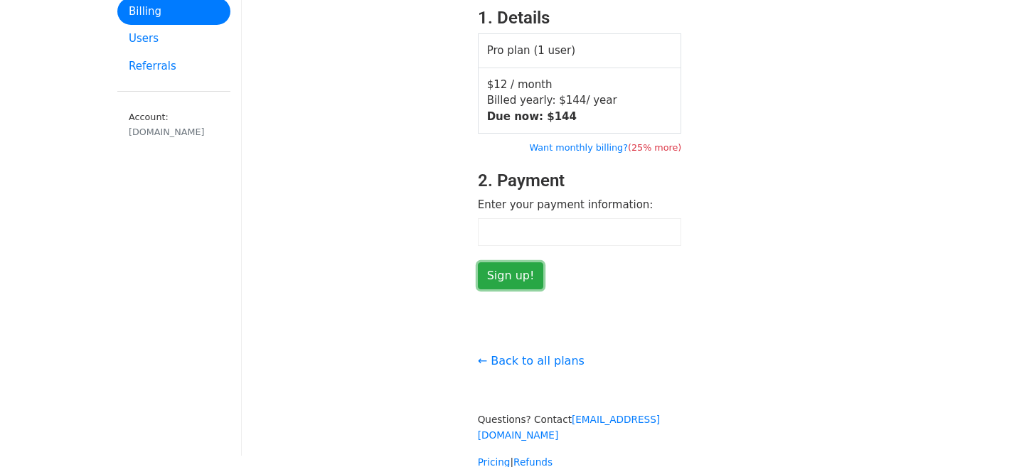
scroll to position [107, 0]
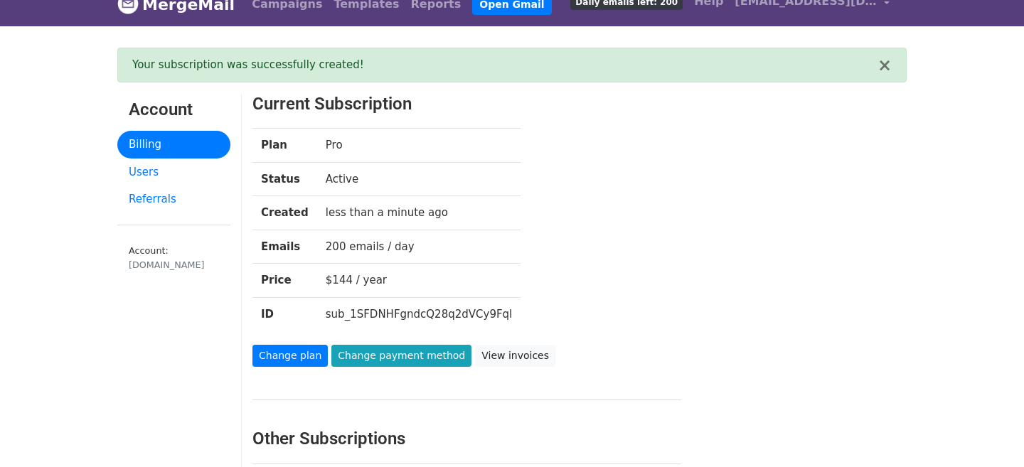
scroll to position [24, 0]
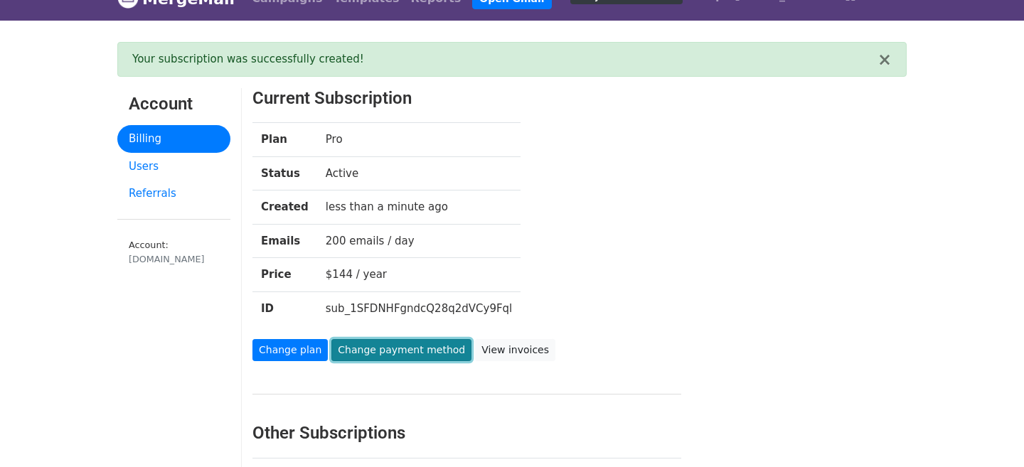
click at [379, 352] on link "Change payment method" at bounding box center [401, 350] width 140 height 22
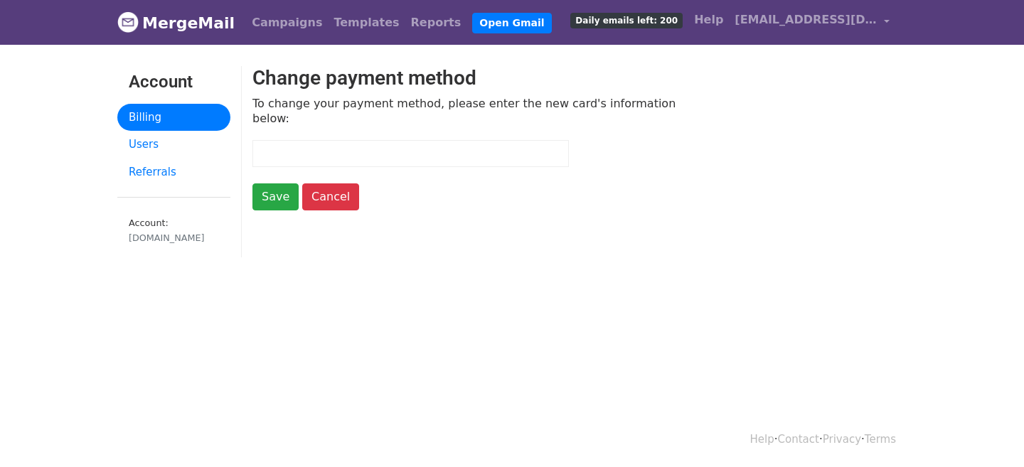
click at [189, 114] on link "Billing" at bounding box center [173, 118] width 113 height 28
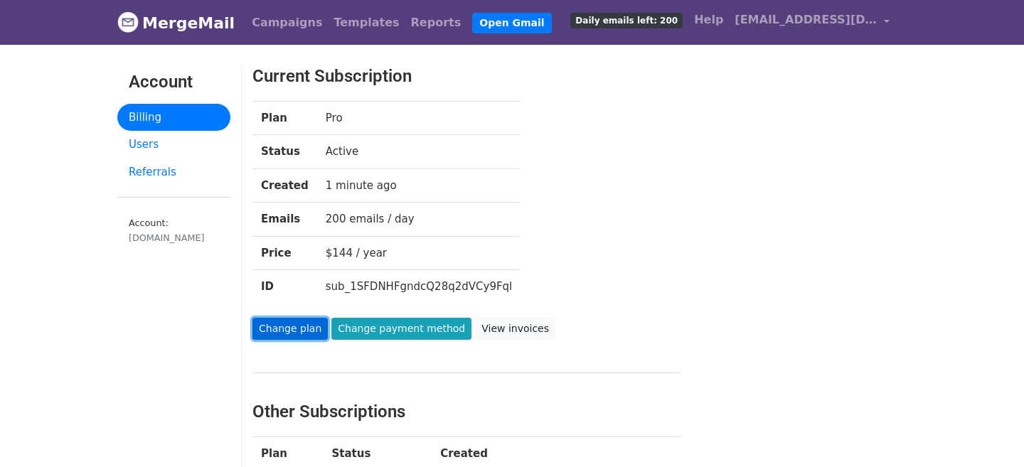
click at [272, 336] on link "Change plan" at bounding box center [289, 329] width 75 height 22
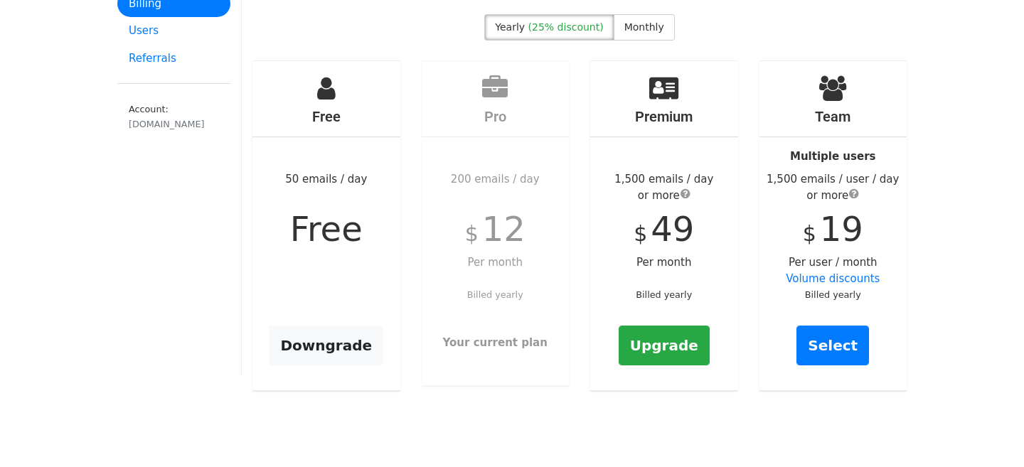
scroll to position [152, 0]
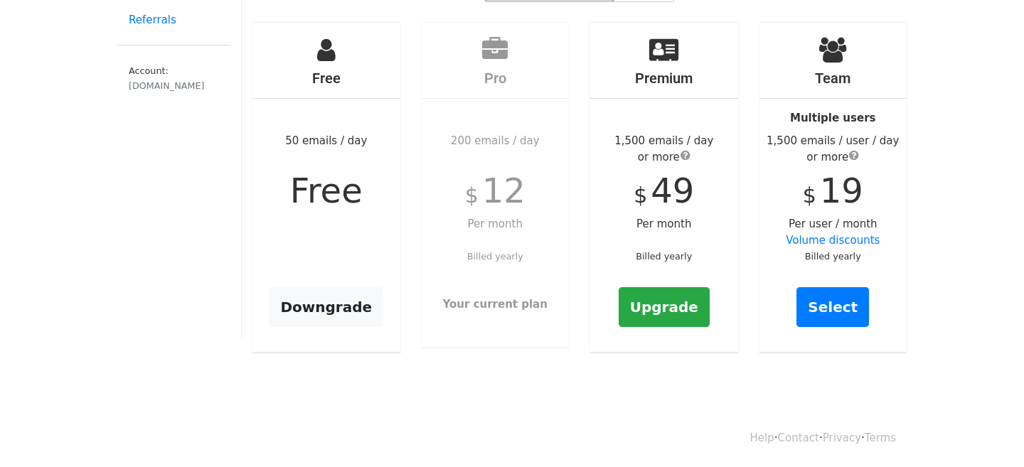
click at [491, 298] on strong "Your current plan" at bounding box center [495, 304] width 104 height 13
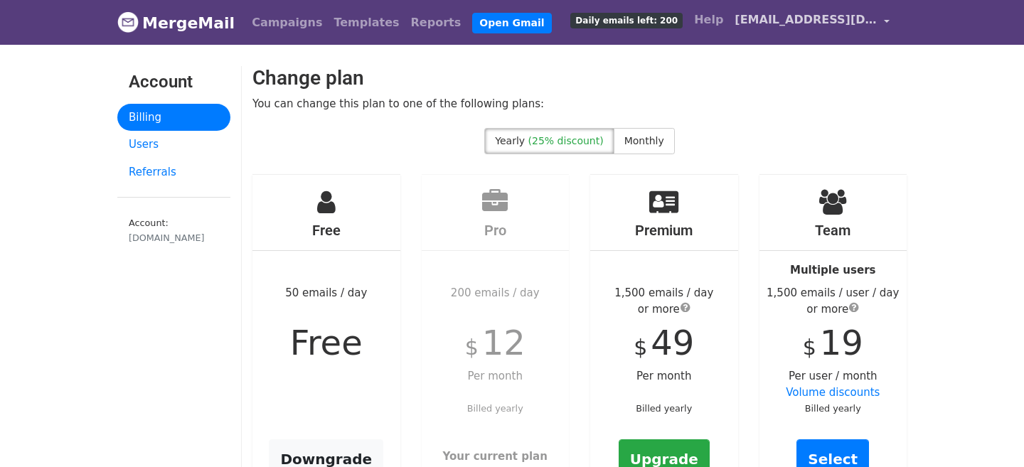
click at [846, 26] on span "[EMAIL_ADDRESS][DOMAIN_NAME]" at bounding box center [805, 19] width 142 height 17
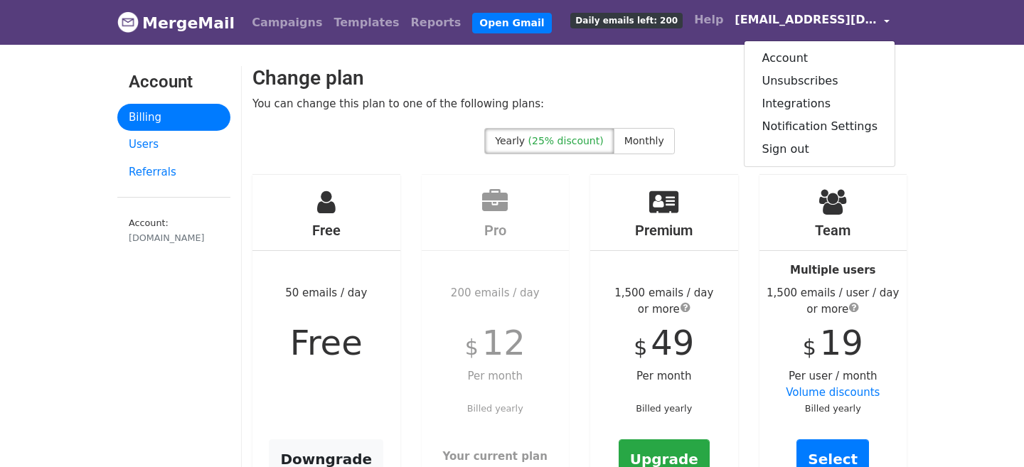
click at [964, 192] on body "MergeMail Campaigns Templates Reports Open Gmail Daily emails left: 200 Help lo…" at bounding box center [512, 280] width 1024 height 561
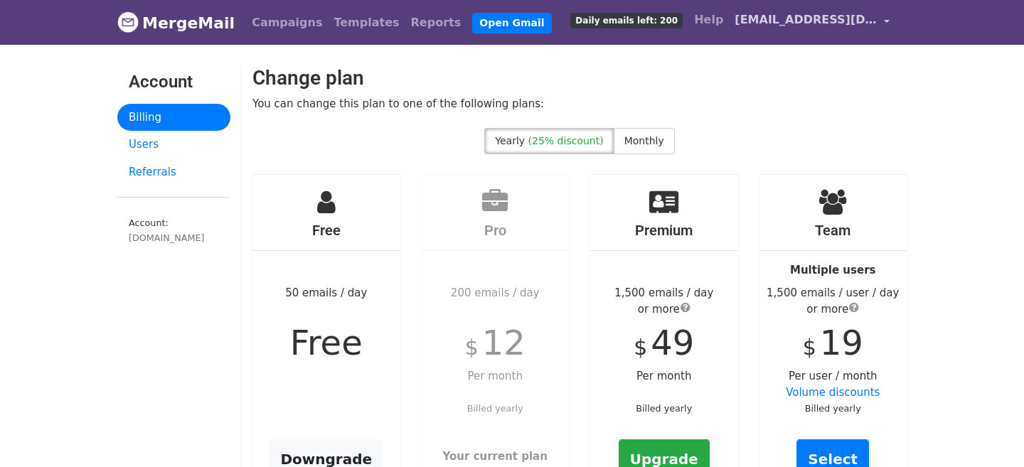
click at [874, 24] on span "[EMAIL_ADDRESS][DOMAIN_NAME]" at bounding box center [805, 19] width 142 height 17
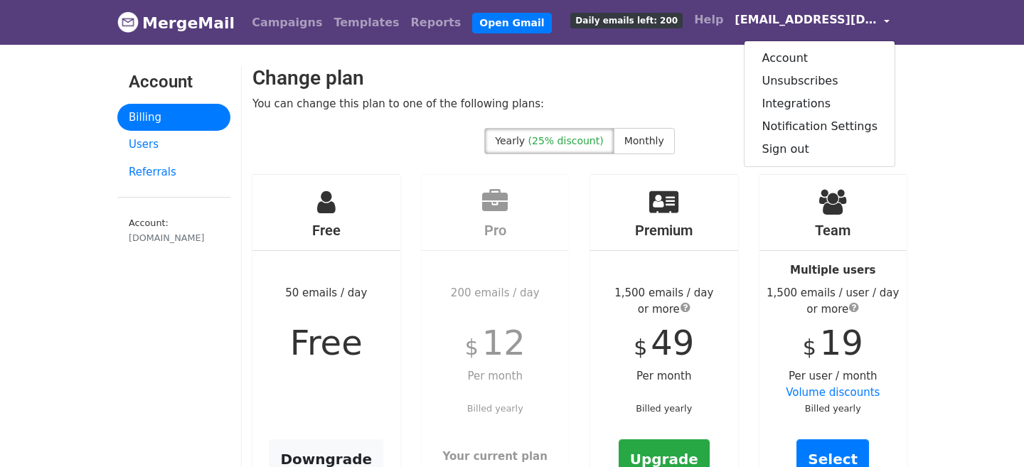
click at [935, 141] on body "MergeMail Campaigns Templates Reports Open Gmail Daily emails left: 200 Help lo…" at bounding box center [512, 280] width 1024 height 561
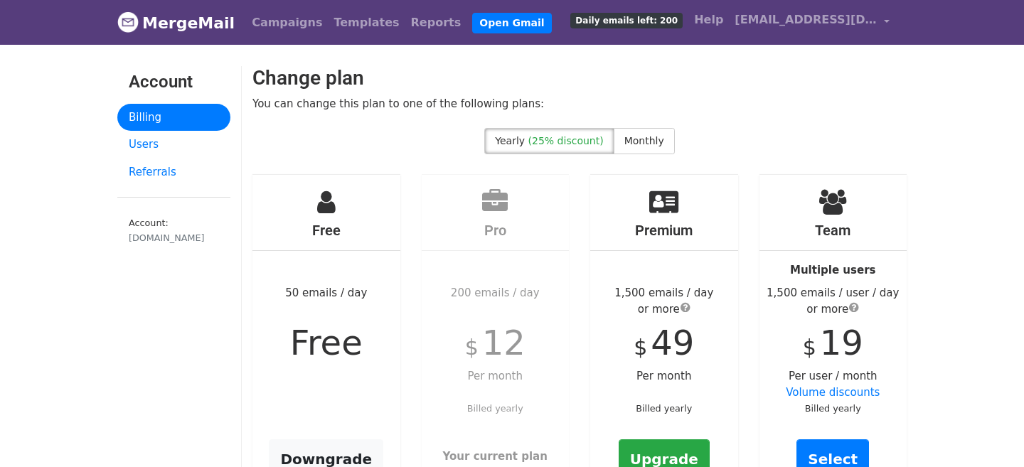
click at [427, 102] on div "You can change this plan to one of the following plans:" at bounding box center [467, 112] width 450 height 32
click at [383, 85] on h2 "Change plan" at bounding box center [466, 78] width 429 height 24
click at [373, 96] on div "You can change this plan to one of the following plans:" at bounding box center [467, 112] width 450 height 32
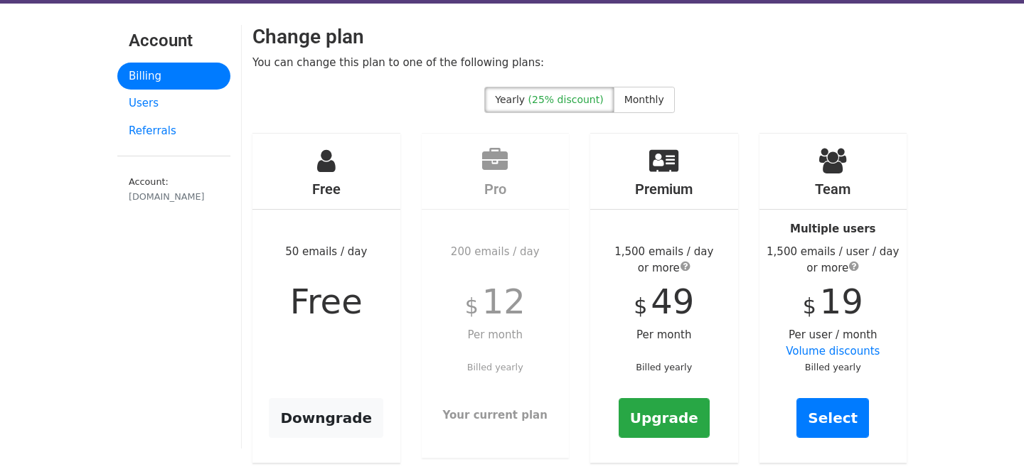
scroll to position [109, 0]
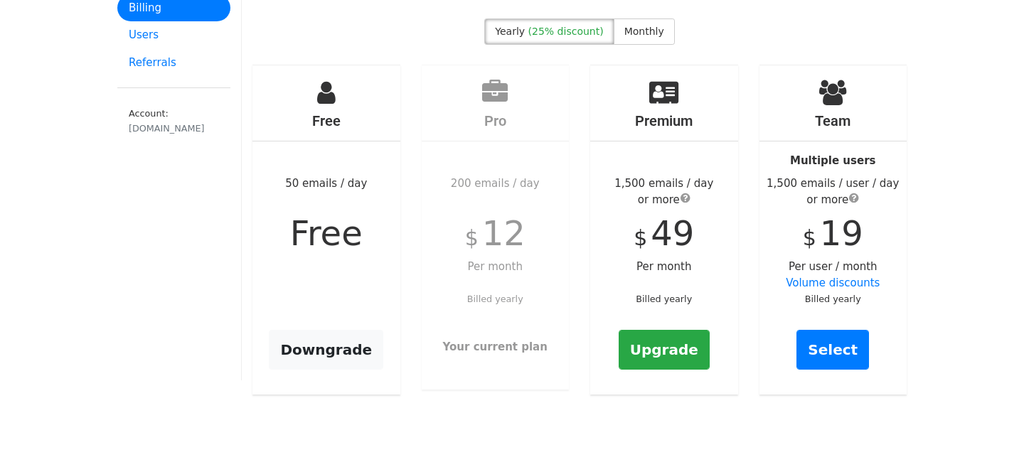
click at [487, 349] on strong "Your current plan" at bounding box center [495, 346] width 104 height 13
click at [127, 310] on div "Account Billing Users Referrals Account: droidcon.de" at bounding box center [174, 169] width 135 height 424
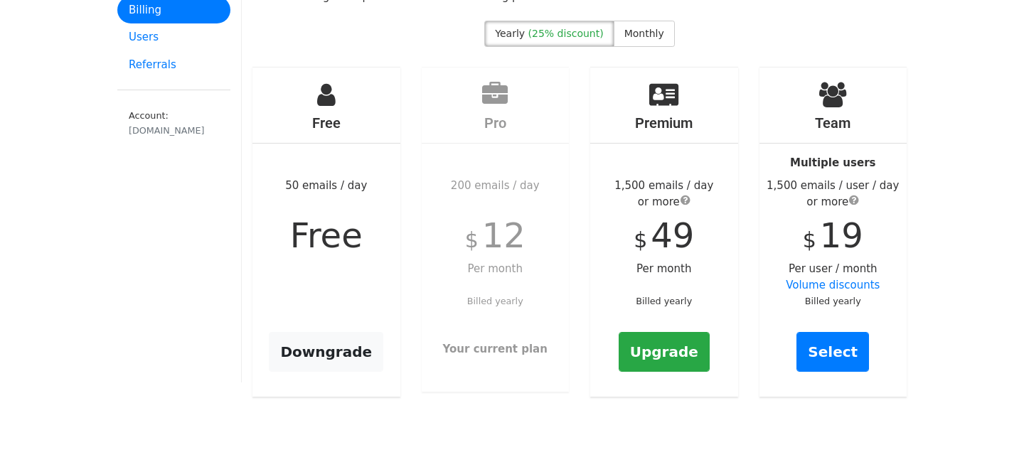
scroll to position [150, 0]
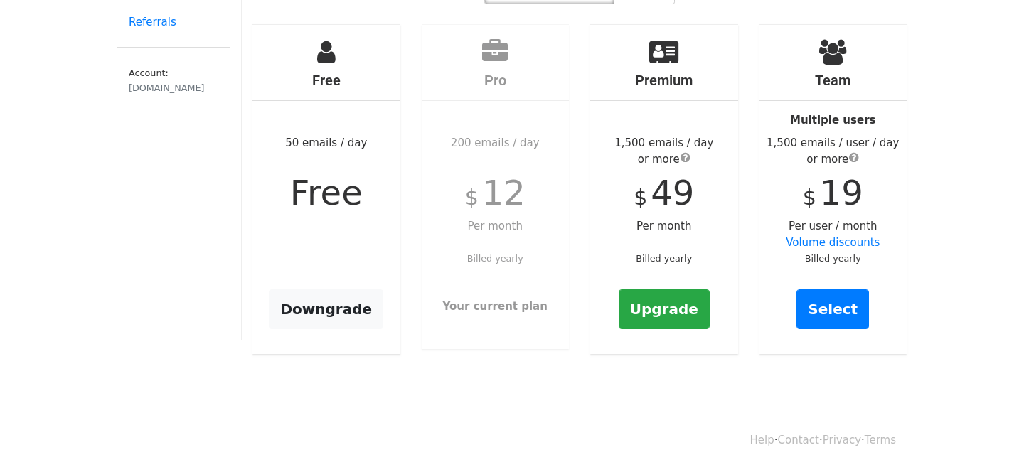
click at [466, 359] on body "MergeMail Campaigns Templates Reports Open Gmail Daily emails left: 200 Help lo…" at bounding box center [512, 130] width 1024 height 561
click at [463, 285] on div "Pro 200 emails / day $ 12 Per month Billed yearly Your current plan" at bounding box center [496, 187] width 148 height 324
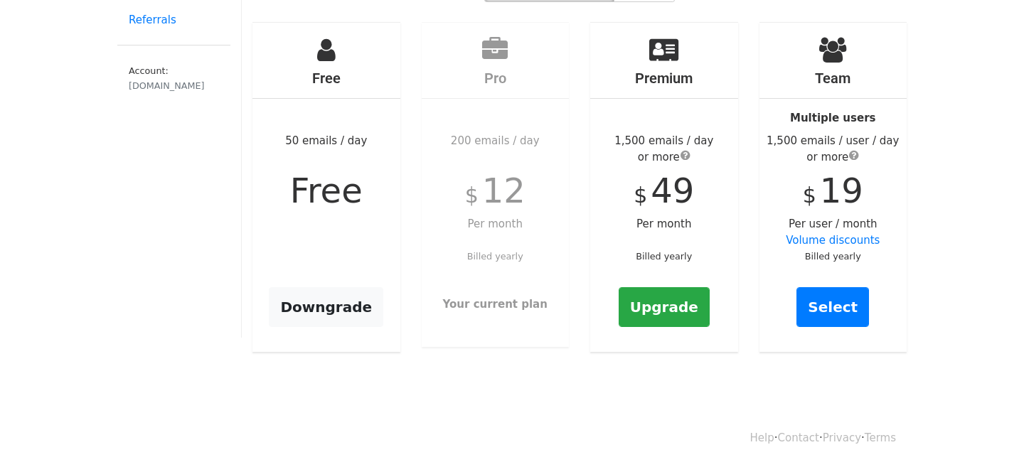
scroll to position [0, 0]
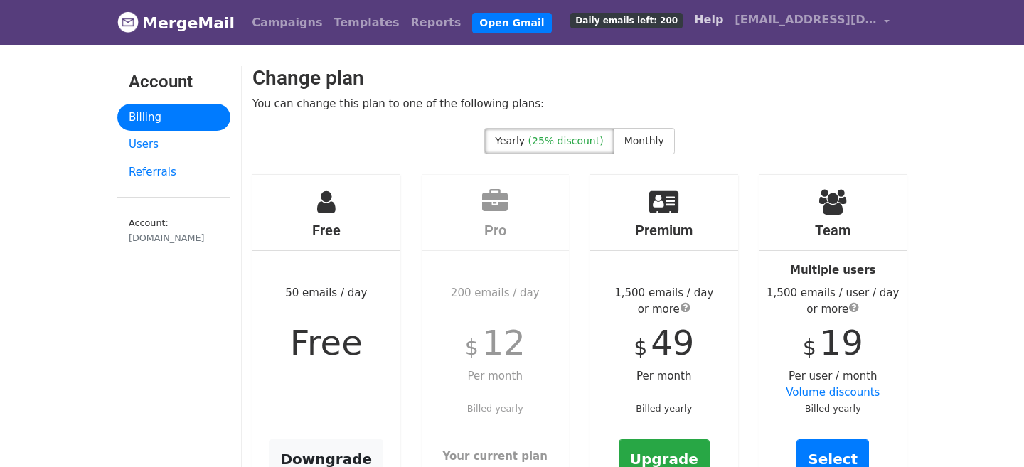
click at [709, 13] on link "Help" at bounding box center [708, 20] width 41 height 28
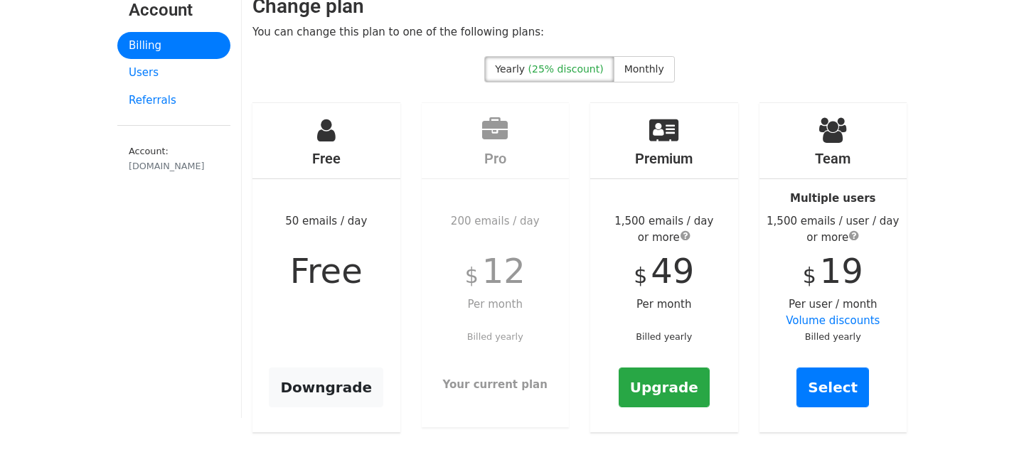
scroll to position [107, 0]
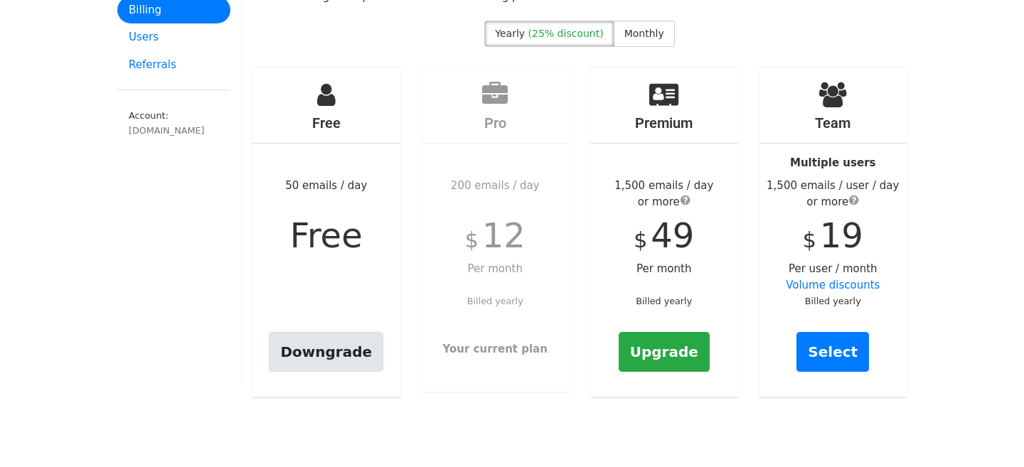
click at [348, 354] on link "Downgrade" at bounding box center [326, 352] width 114 height 40
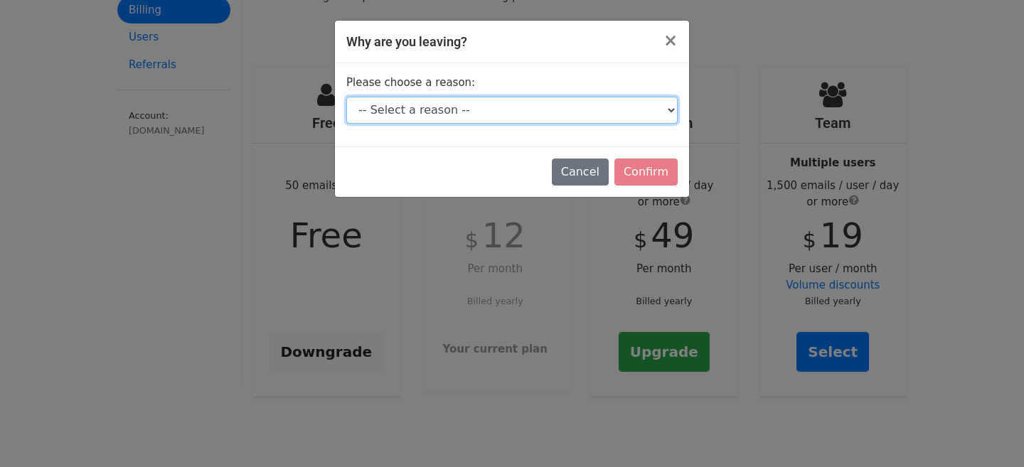
click at [520, 114] on select "-- Select a reason -- I don't send enough emails It's too expensive I had a tec…" at bounding box center [511, 110] width 331 height 27
select select "Other"
click at [346, 97] on select "-- Select a reason -- I don't send enough emails It's too expensive I had a tec…" at bounding box center [511, 110] width 331 height 27
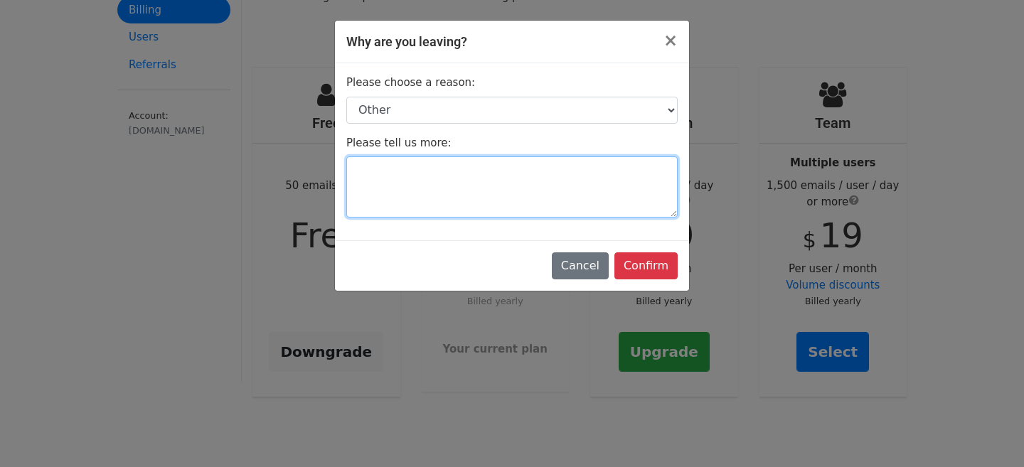
click at [557, 201] on textarea at bounding box center [511, 186] width 331 height 61
type textarea "m"
type textarea "i"
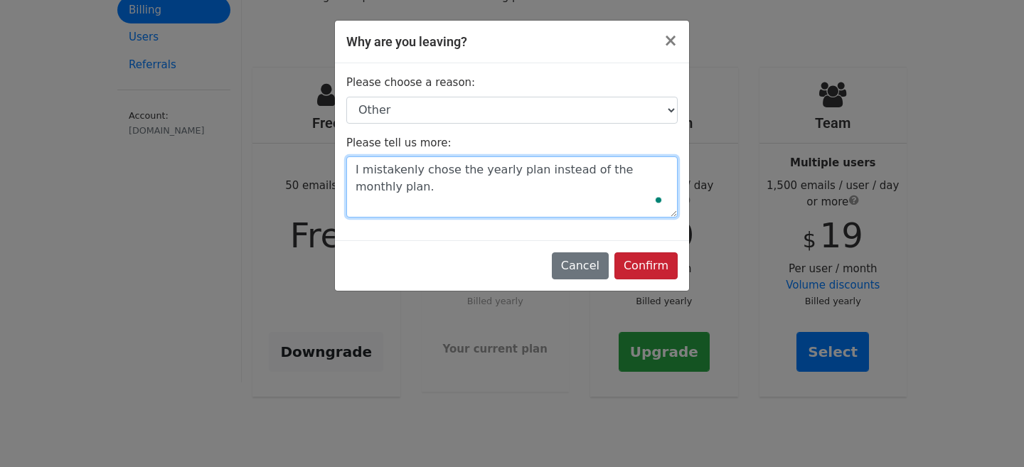
type textarea "I mistakenly chose the yearly plan instead of the monthly plan."
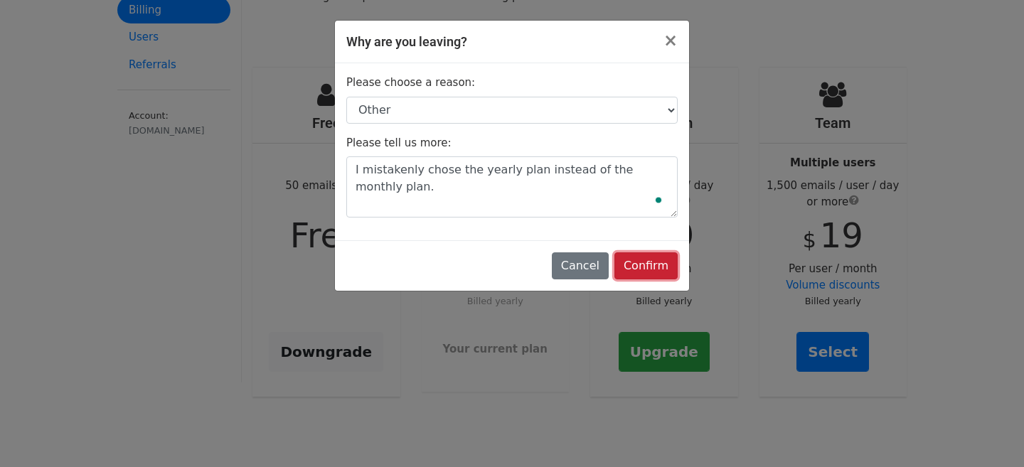
click at [663, 267] on input "Confirm" at bounding box center [645, 265] width 63 height 27
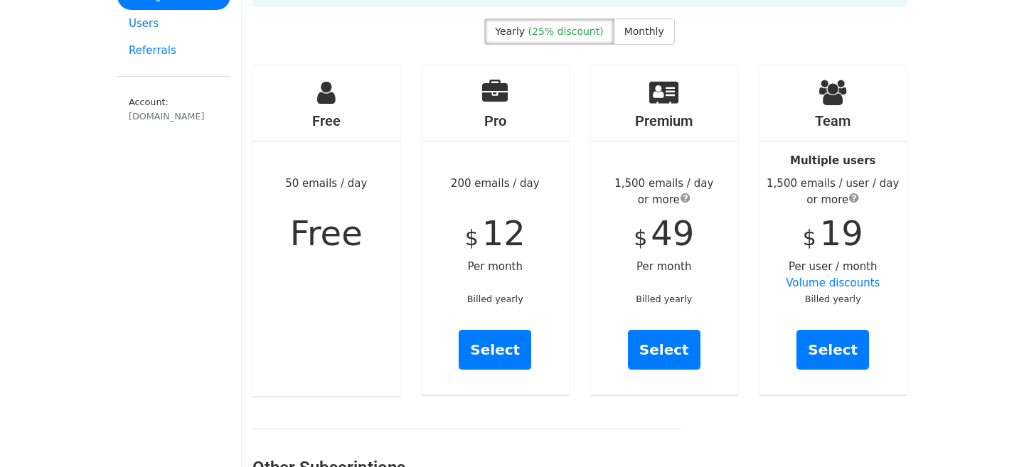
scroll to position [168, 0]
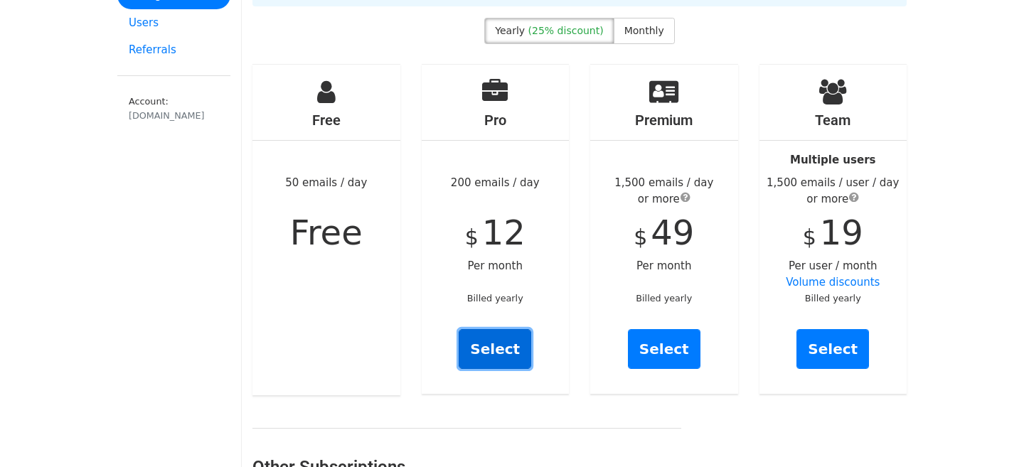
click at [506, 344] on link "Select" at bounding box center [494, 349] width 73 height 40
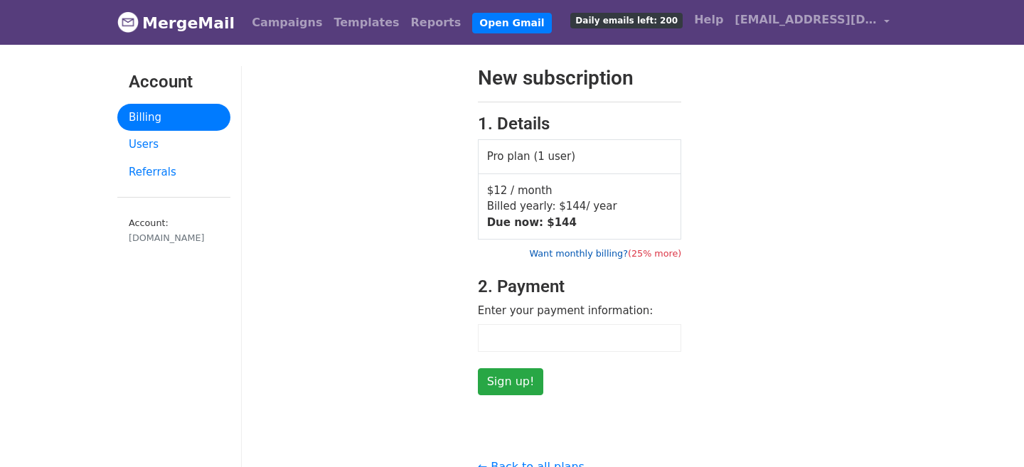
click at [611, 258] on link "Want monthly billing? (25% more)" at bounding box center [605, 253] width 152 height 11
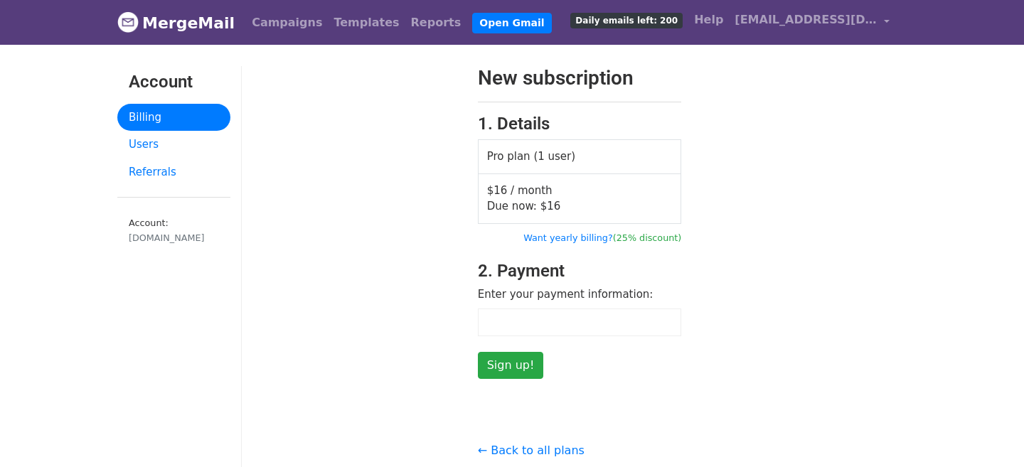
click at [815, 328] on div "New subscription 1. Details Pro plan (1 user) $16 / month Due now: $ 16 Want ye…" at bounding box center [579, 222] width 675 height 313
click at [608, 392] on div "New subscription 1. Details Pro plan (1 user) $16 / month Due now: $ 16 Want ye…" at bounding box center [579, 312] width 675 height 493
click at [510, 367] on input "Sign up!" at bounding box center [511, 365] width 66 height 27
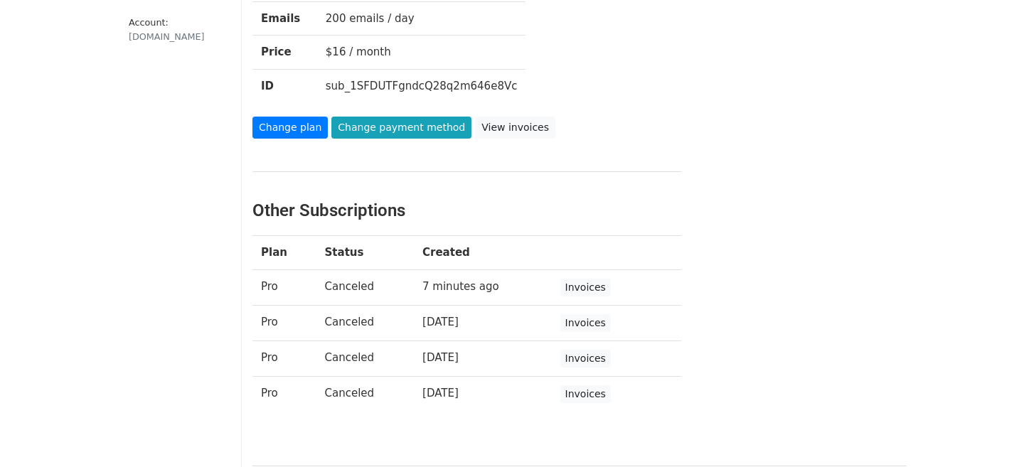
scroll to position [248, 0]
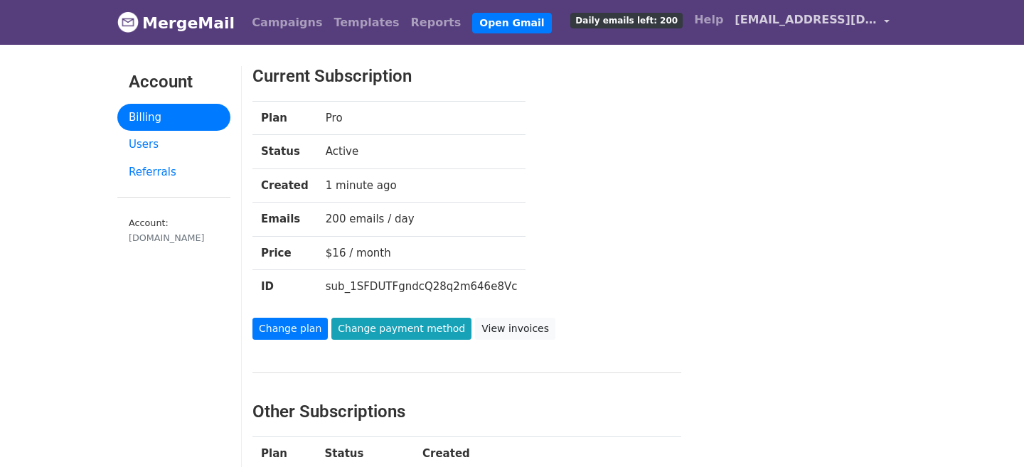
click at [831, 22] on span "[EMAIL_ADDRESS][DOMAIN_NAME]" at bounding box center [805, 19] width 142 height 17
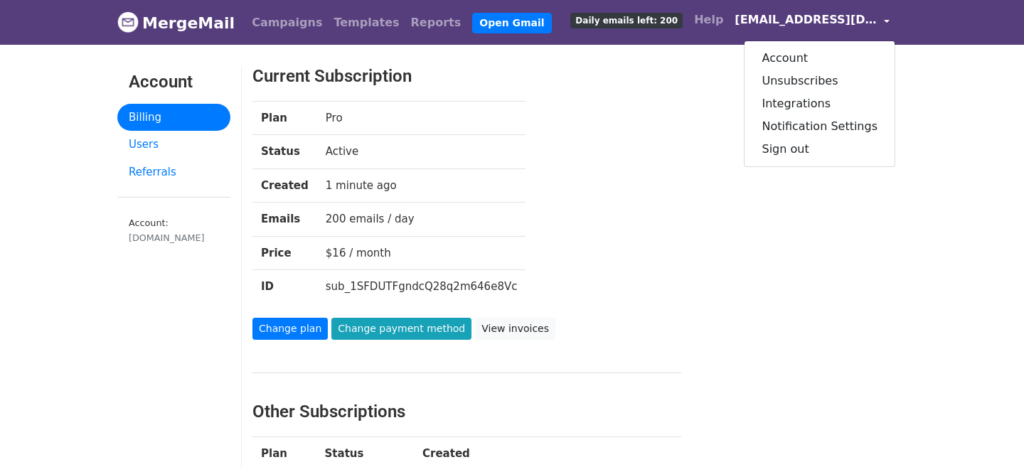
click at [830, 22] on span "[EMAIL_ADDRESS][DOMAIN_NAME]" at bounding box center [805, 19] width 142 height 17
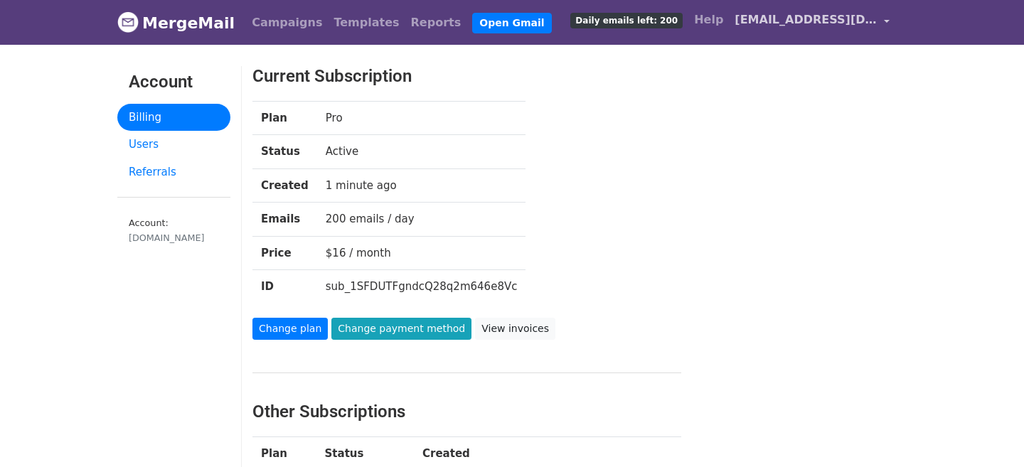
click at [830, 22] on span "[EMAIL_ADDRESS][DOMAIN_NAME]" at bounding box center [805, 19] width 142 height 17
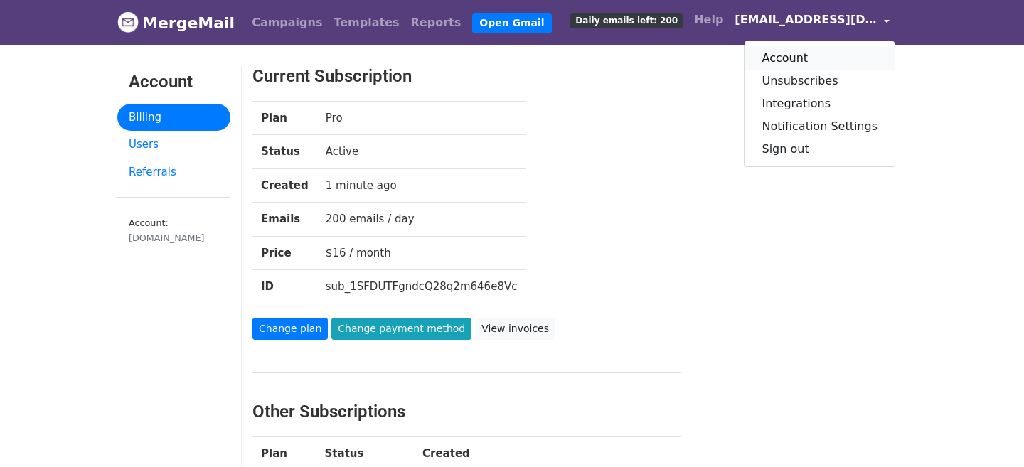
click at [805, 55] on link "Account" at bounding box center [819, 58] width 150 height 23
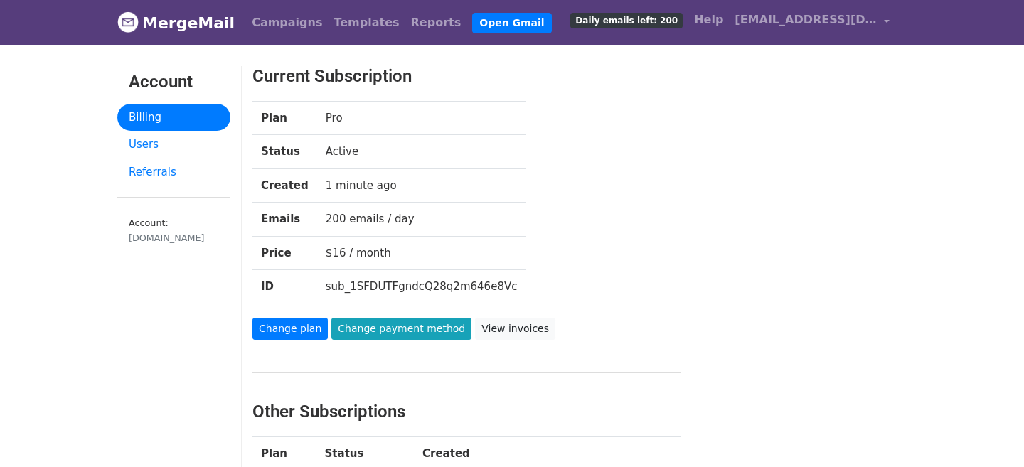
scroll to position [244, 0]
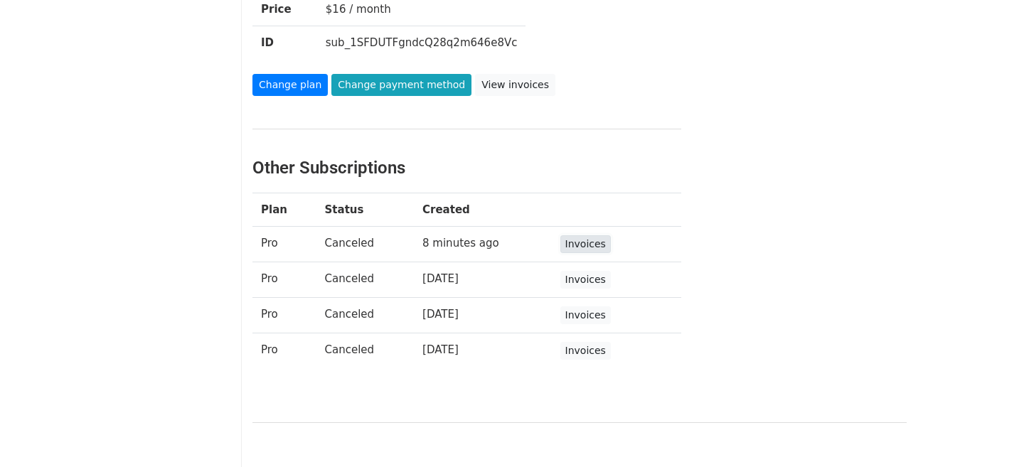
click at [578, 247] on link "Invoices" at bounding box center [585, 244] width 50 height 18
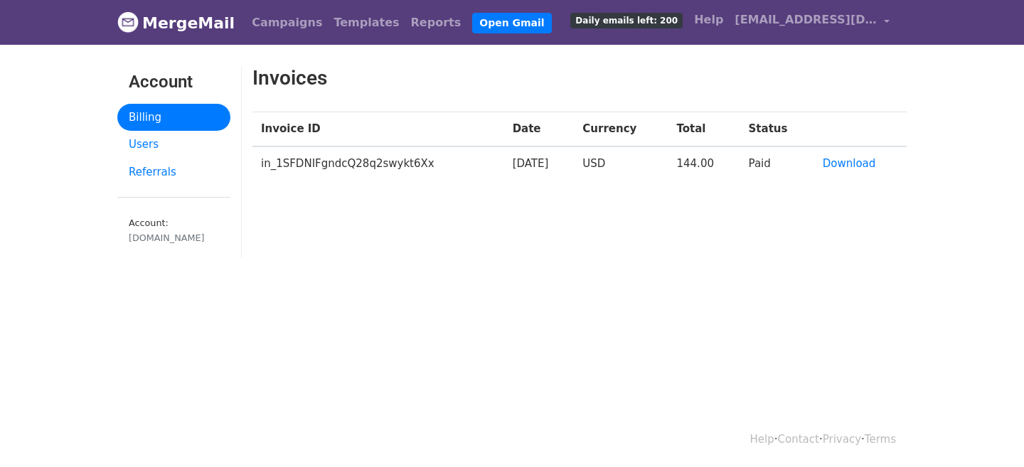
click at [358, 203] on div "Invoices Invoice ID Date Currency Total Status in_1SFDNIFgndcQ28q2swykt6Xx [DAT…" at bounding box center [579, 168] width 675 height 205
drag, startPoint x: 432, startPoint y: 166, endPoint x: 259, endPoint y: 163, distance: 172.8
click at [259, 161] on td "in_1SFDNIFgndcQ28q2swykt6Xx" at bounding box center [378, 163] width 252 height 34
copy td "in_1SFDNIFgndcQ28q2swykt6Xx"
click at [844, 161] on link "Download" at bounding box center [848, 163] width 53 height 13
